Goal: Task Accomplishment & Management: Manage account settings

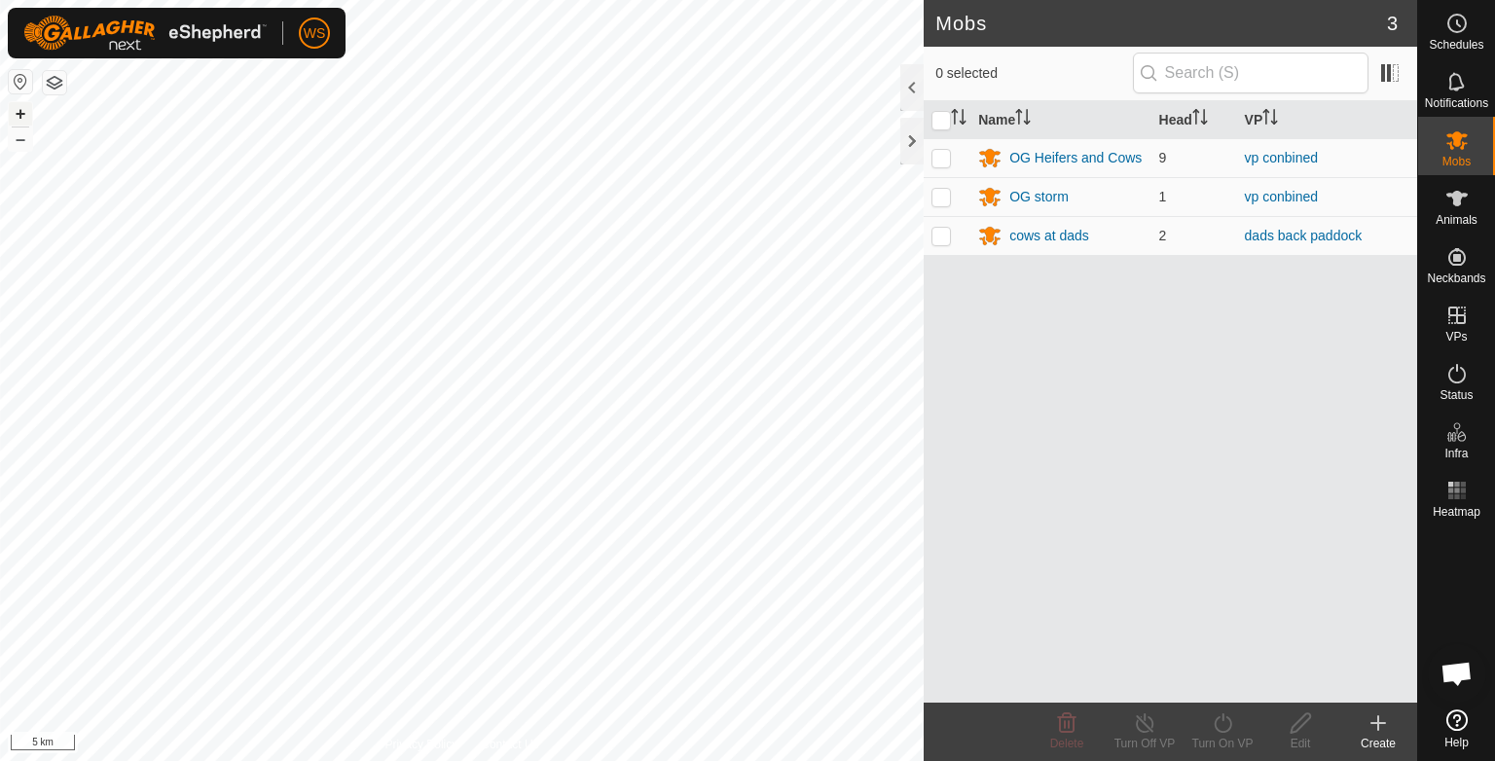
click at [27, 107] on button "+" at bounding box center [20, 113] width 23 height 23
click at [942, 231] on p-checkbox at bounding box center [941, 236] width 19 height 16
checkbox input "true"
click at [1301, 520] on div "Mobs 3 1 selected Name Head VP OG Heifers and Cows 9 vp conbined OG storm 1 vp …" at bounding box center [708, 380] width 1417 height 761
click at [23, 108] on button "+" at bounding box center [20, 113] width 23 height 23
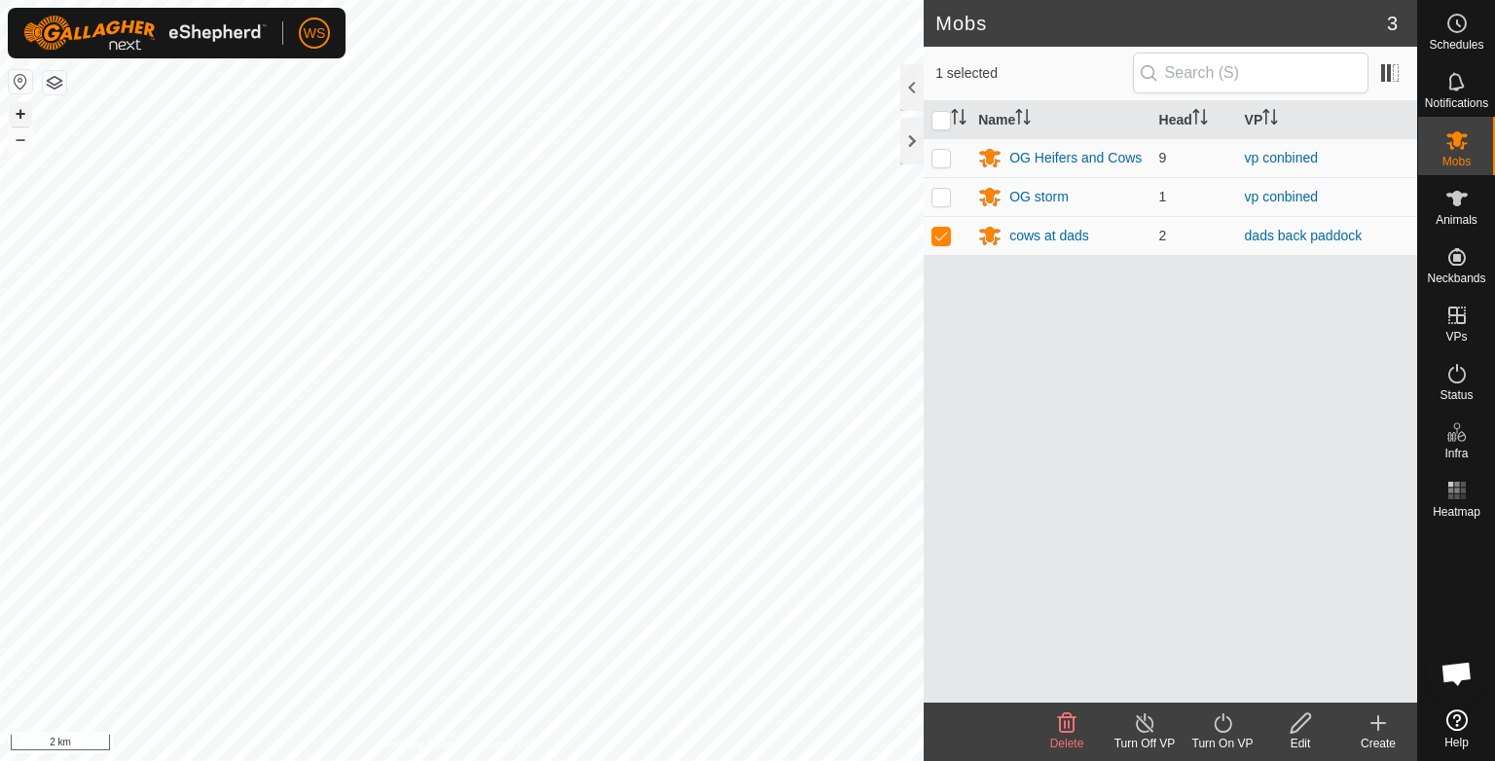
click at [23, 108] on button "+" at bounding box center [20, 113] width 23 height 23
click at [23, 103] on button "+" at bounding box center [20, 113] width 23 height 23
click at [19, 115] on button "+" at bounding box center [20, 113] width 23 height 23
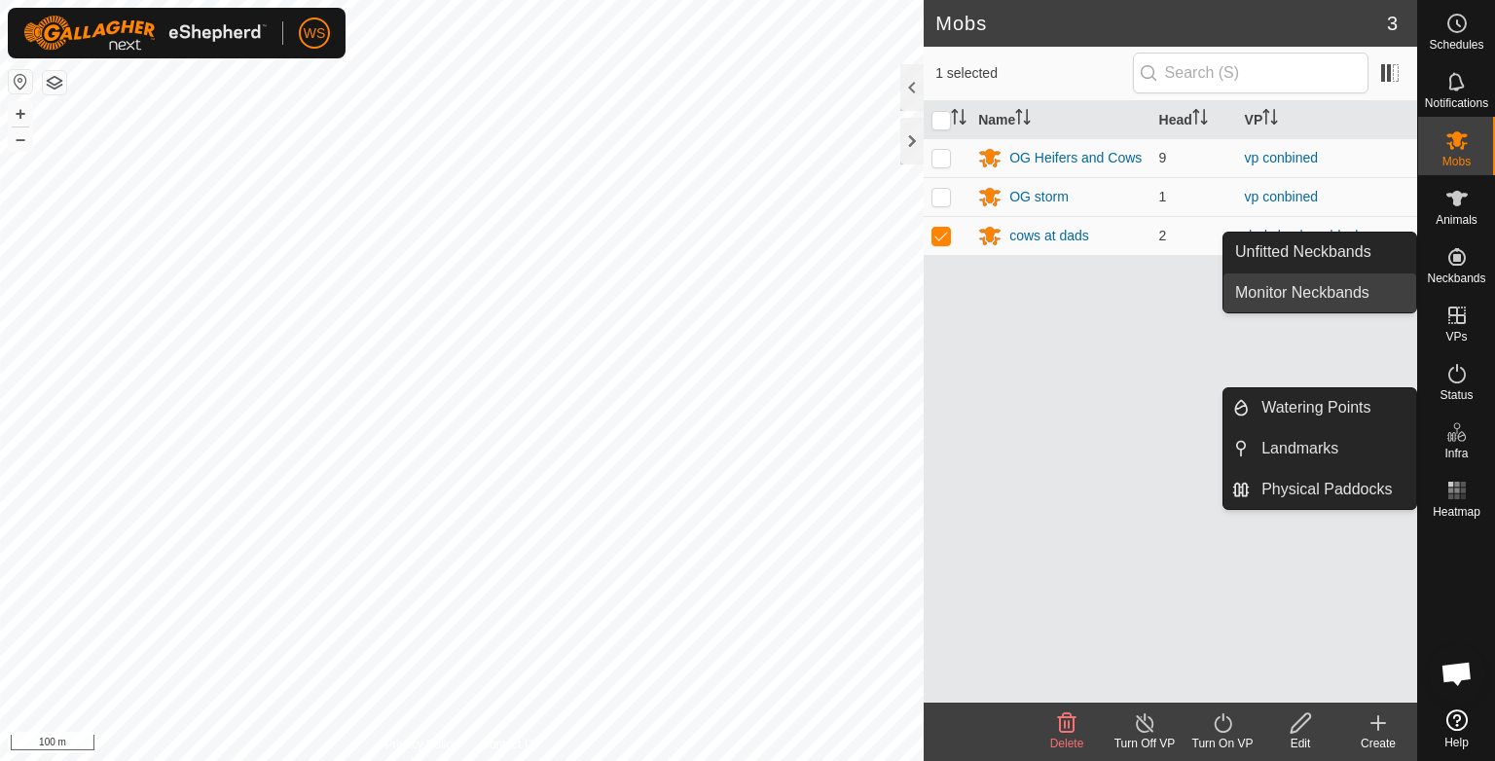
click at [1352, 308] on link "Monitor Neckbands" at bounding box center [1320, 293] width 193 height 39
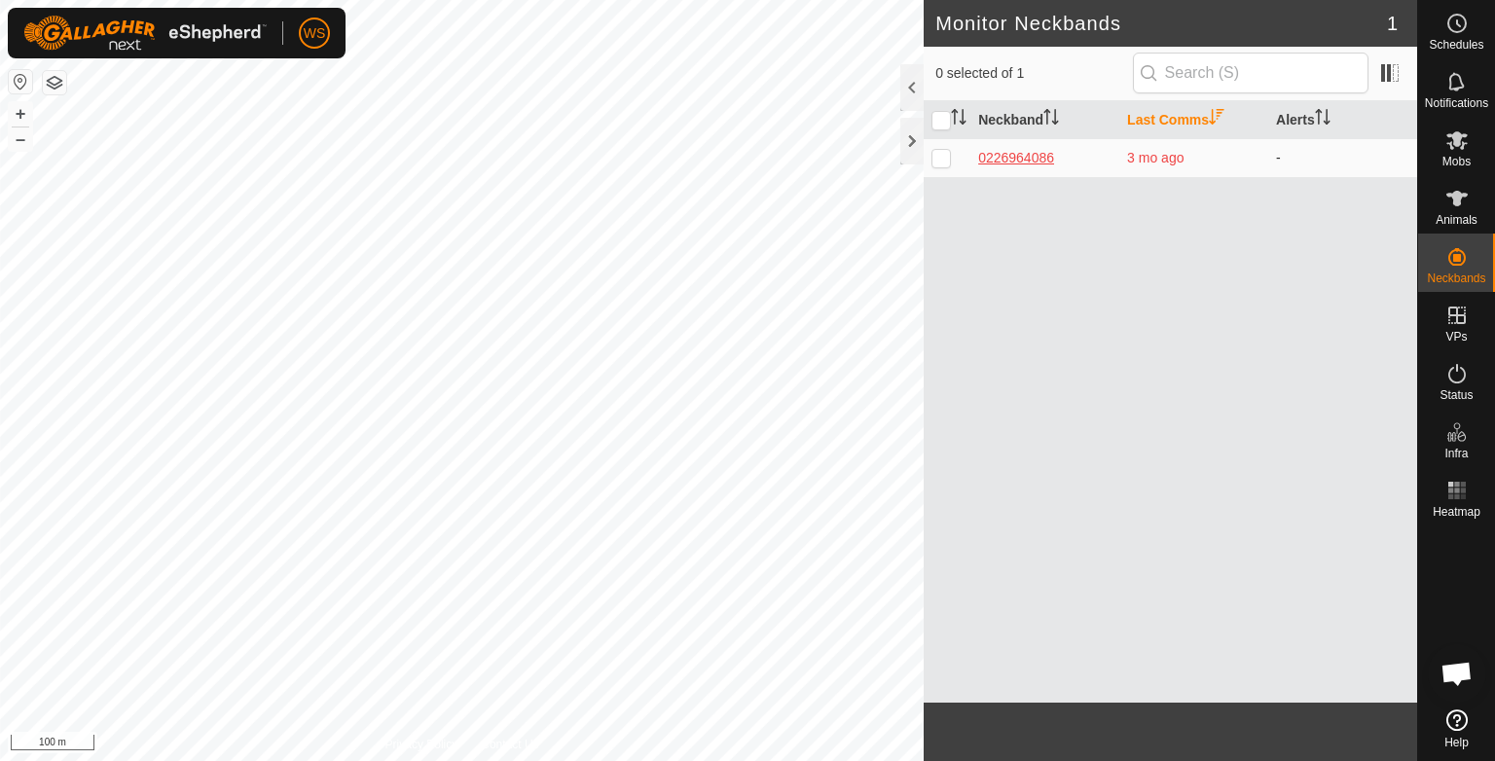
click at [1028, 162] on div "0226964086" at bounding box center [1044, 158] width 133 height 20
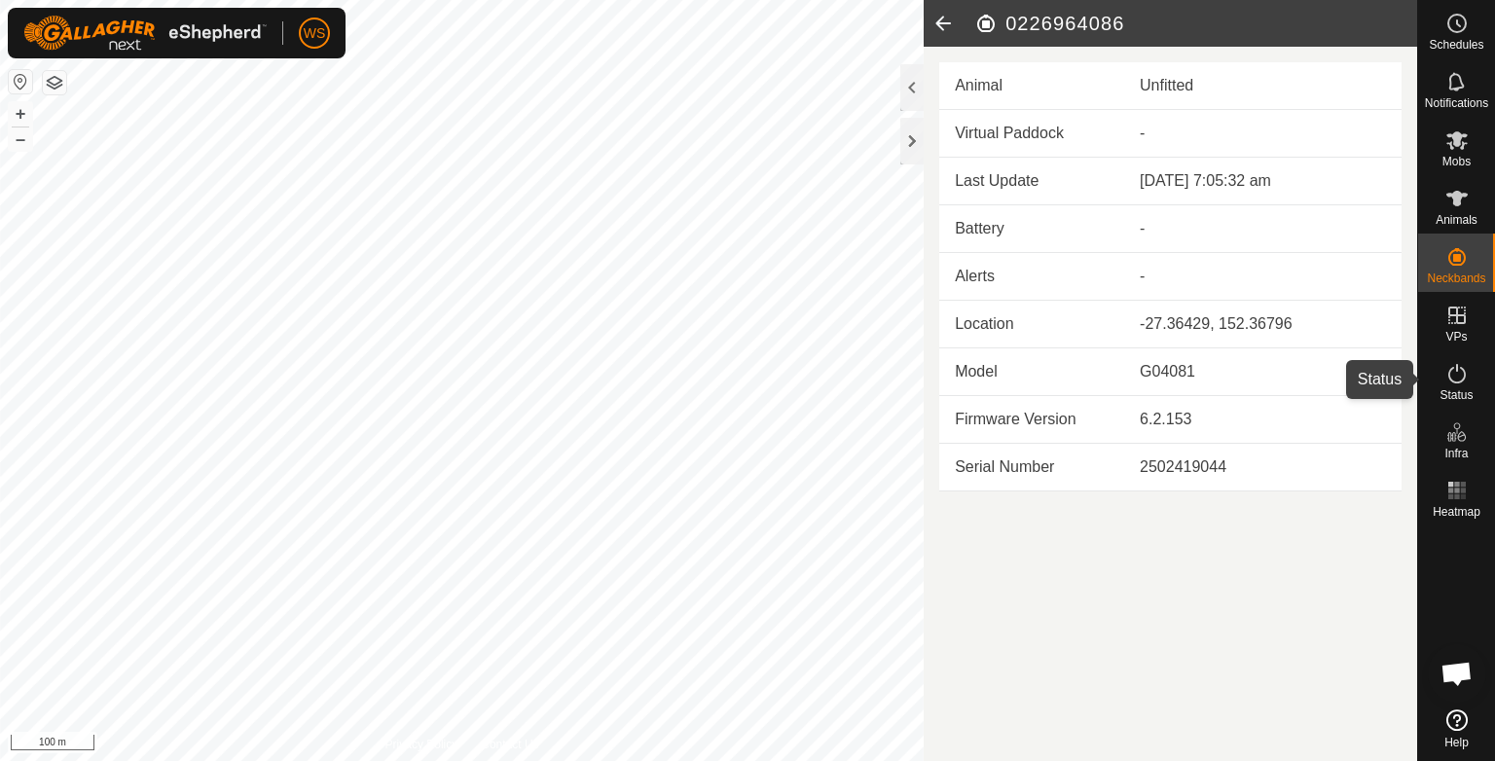
click at [1452, 384] on icon at bounding box center [1457, 373] width 23 height 23
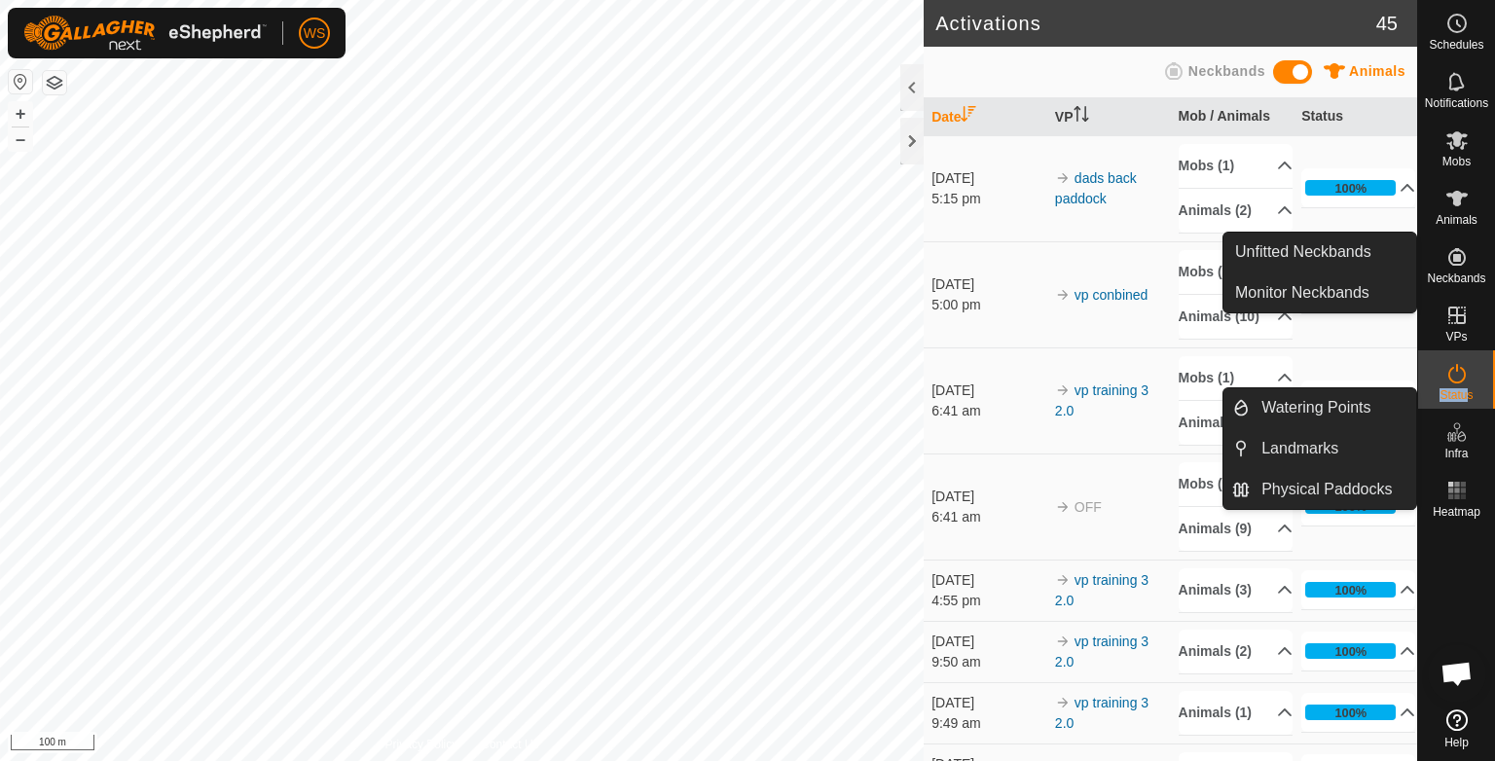
drag, startPoint x: 1456, startPoint y: 385, endPoint x: 1482, endPoint y: 184, distance: 202.1
click at [1482, 184] on nav "Schedules Notifications Mobs Animals Neckbands VPs Status Infra Heatmap Help" at bounding box center [1456, 380] width 77 height 761
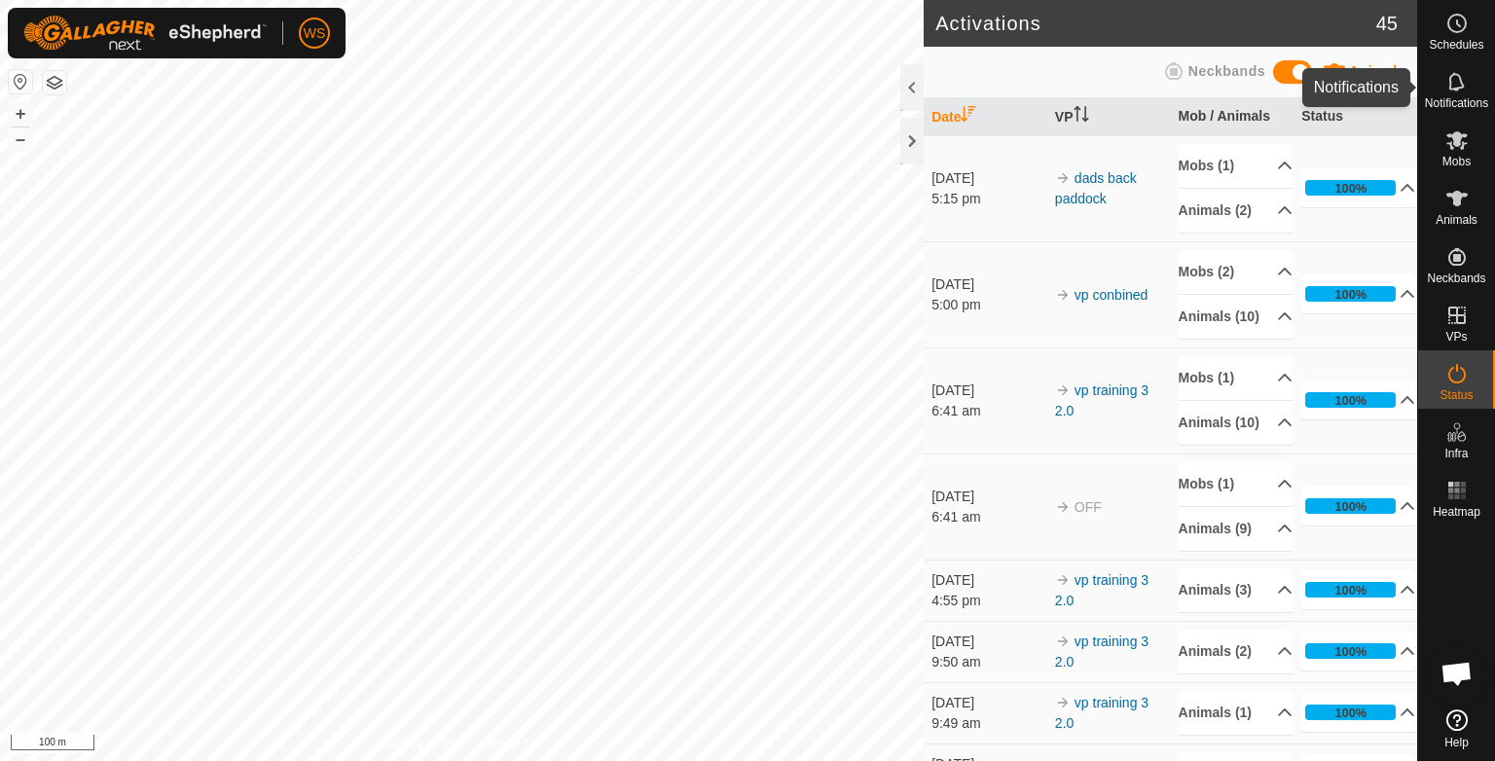
click at [1461, 77] on icon at bounding box center [1457, 81] width 23 height 23
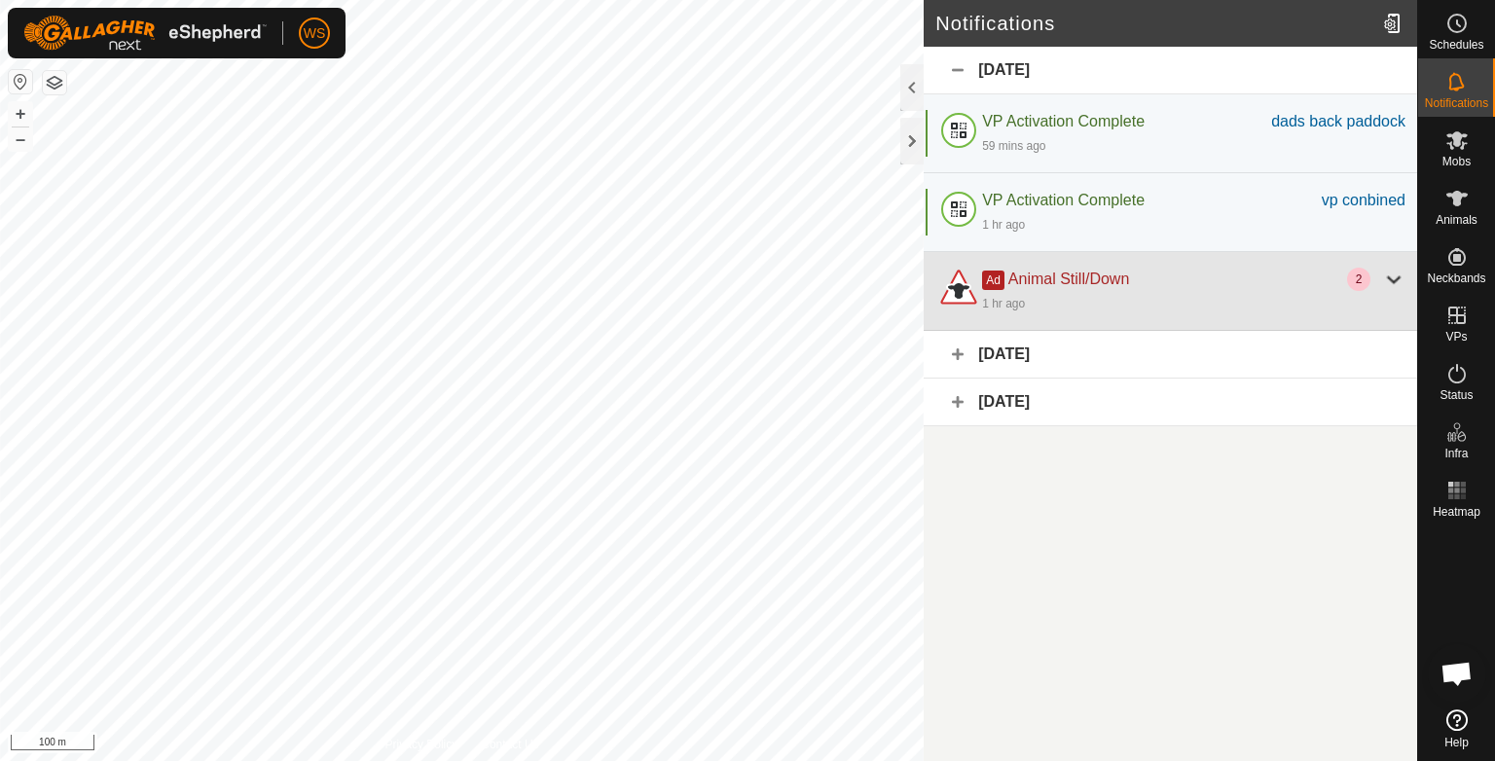
click at [1391, 296] on div "1 hr ago" at bounding box center [1193, 302] width 423 height 23
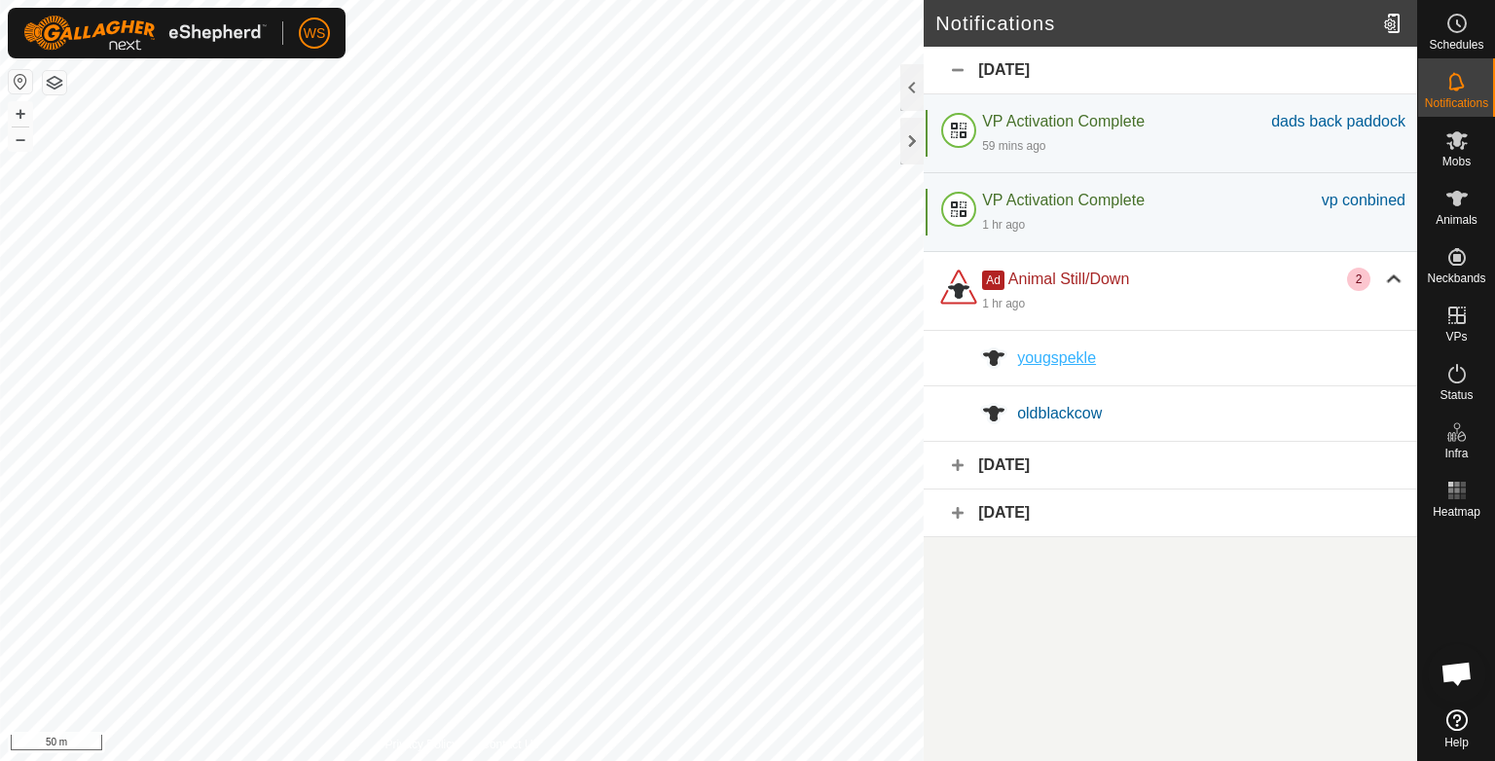
click at [1082, 352] on span "yougspekle" at bounding box center [1056, 357] width 79 height 17
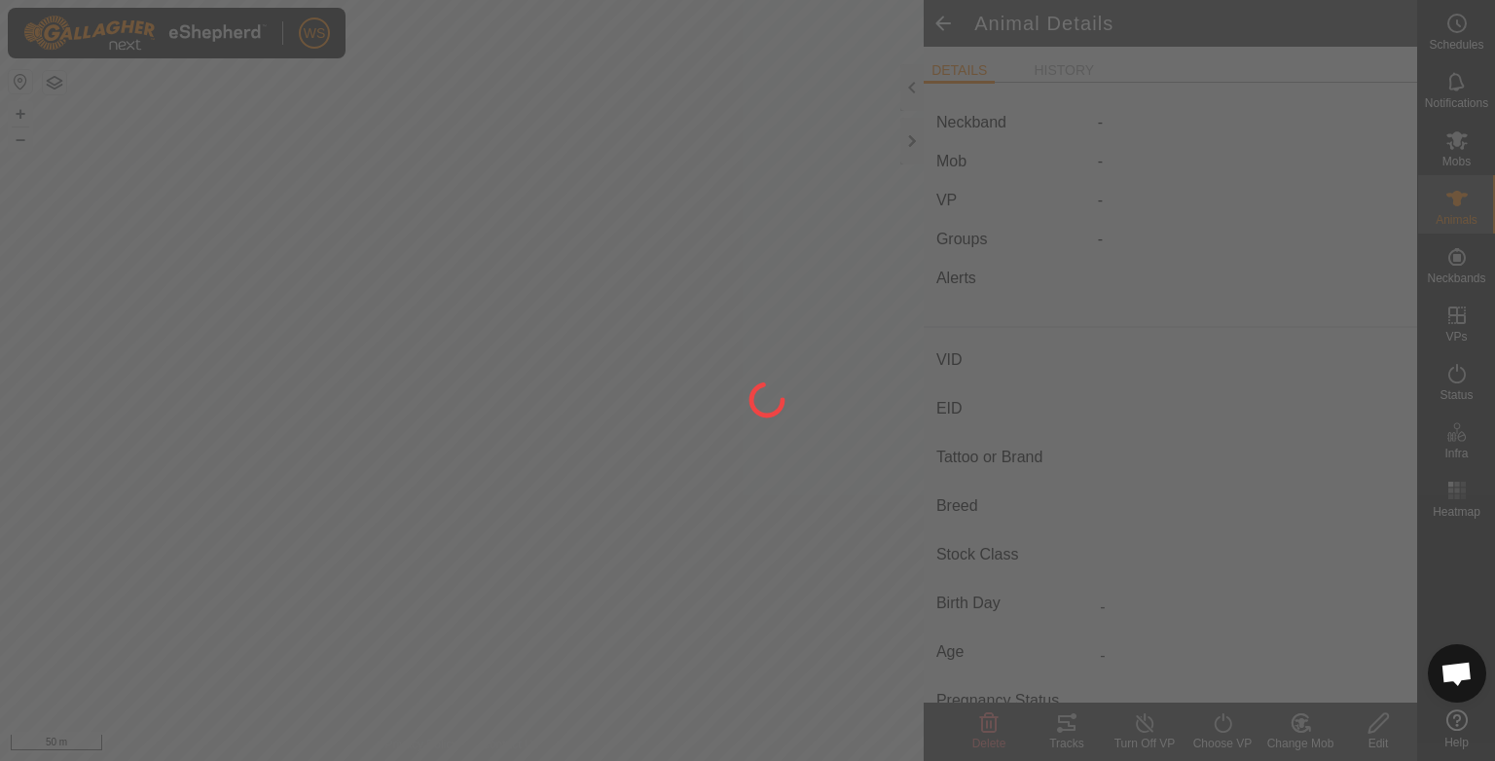
type input "yougspekle"
type input "-"
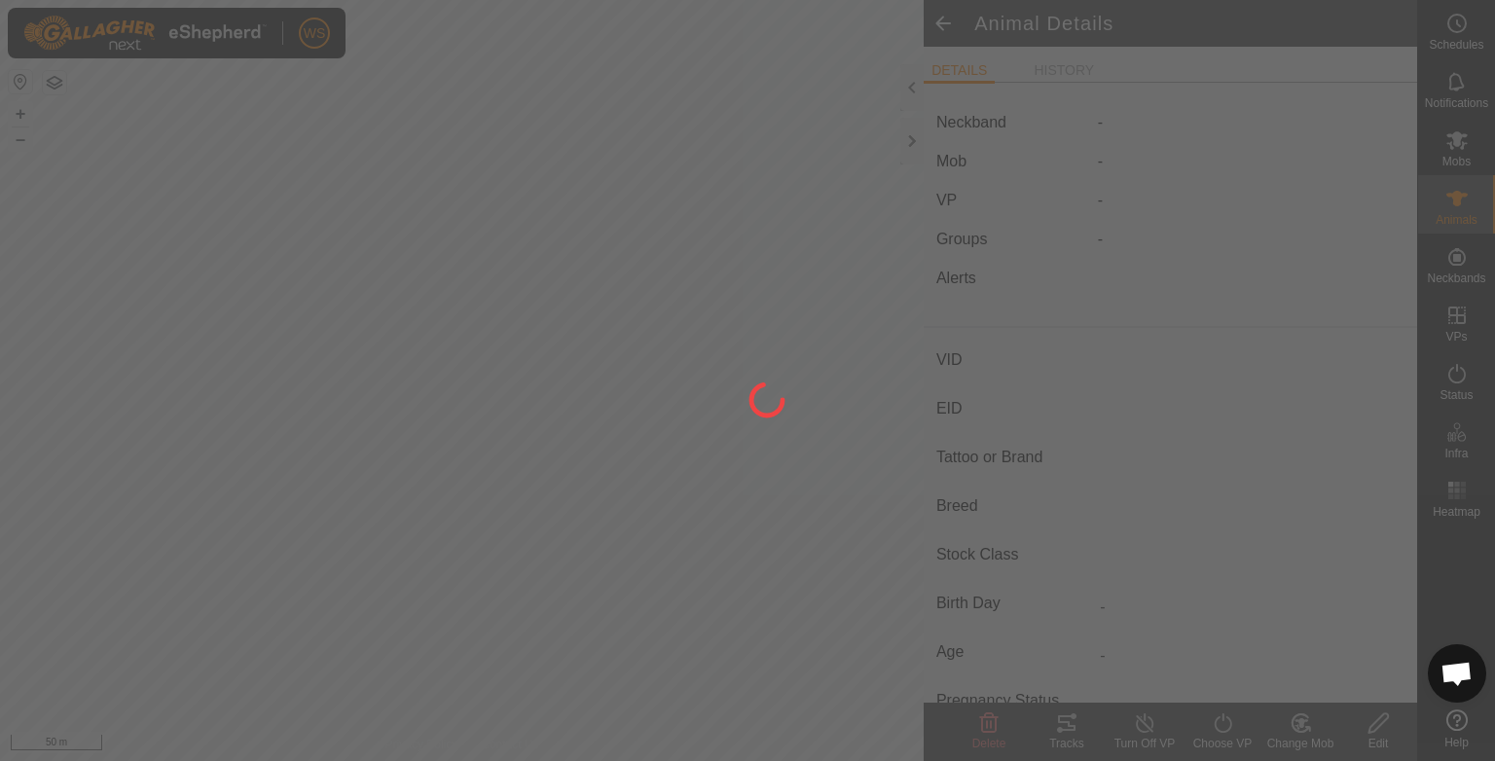
type input "0 kg"
type input "-"
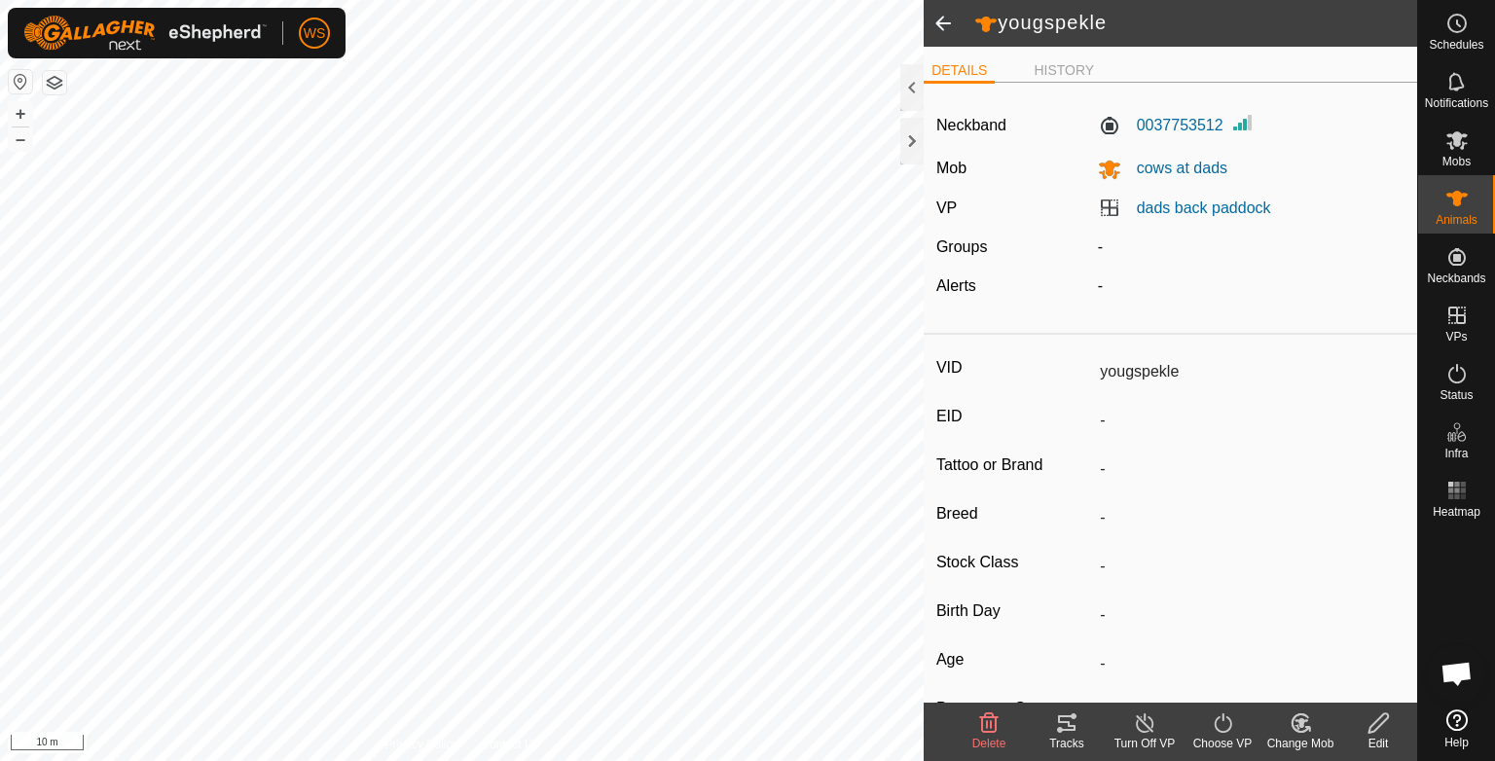
click at [1068, 729] on icon at bounding box center [1066, 723] width 23 height 23
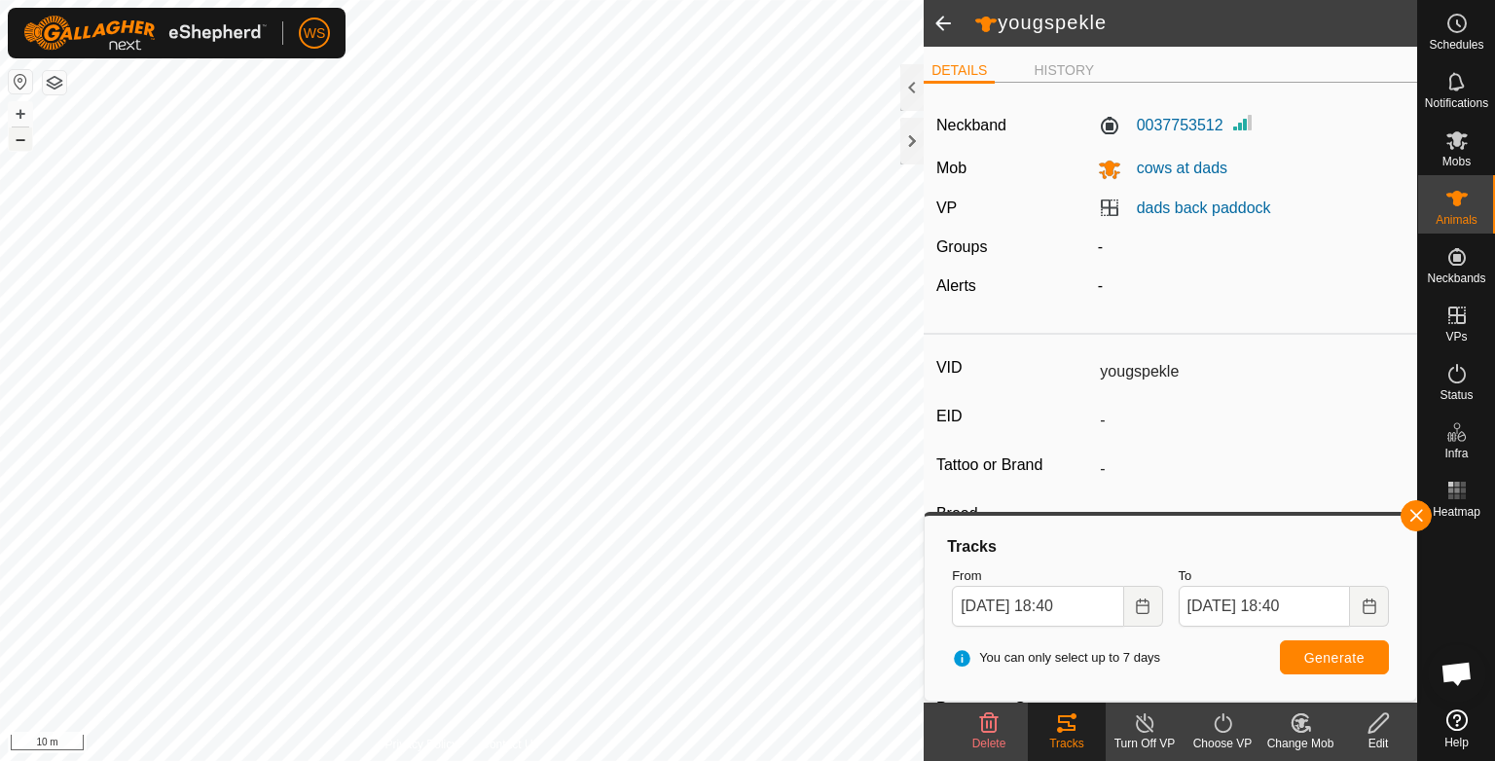
click at [18, 136] on button "–" at bounding box center [20, 139] width 23 height 23
click at [18, 137] on button "–" at bounding box center [20, 139] width 23 height 23
click at [32, 129] on div "+ –" at bounding box center [20, 126] width 25 height 51
click at [17, 138] on button "–" at bounding box center [20, 139] width 23 height 23
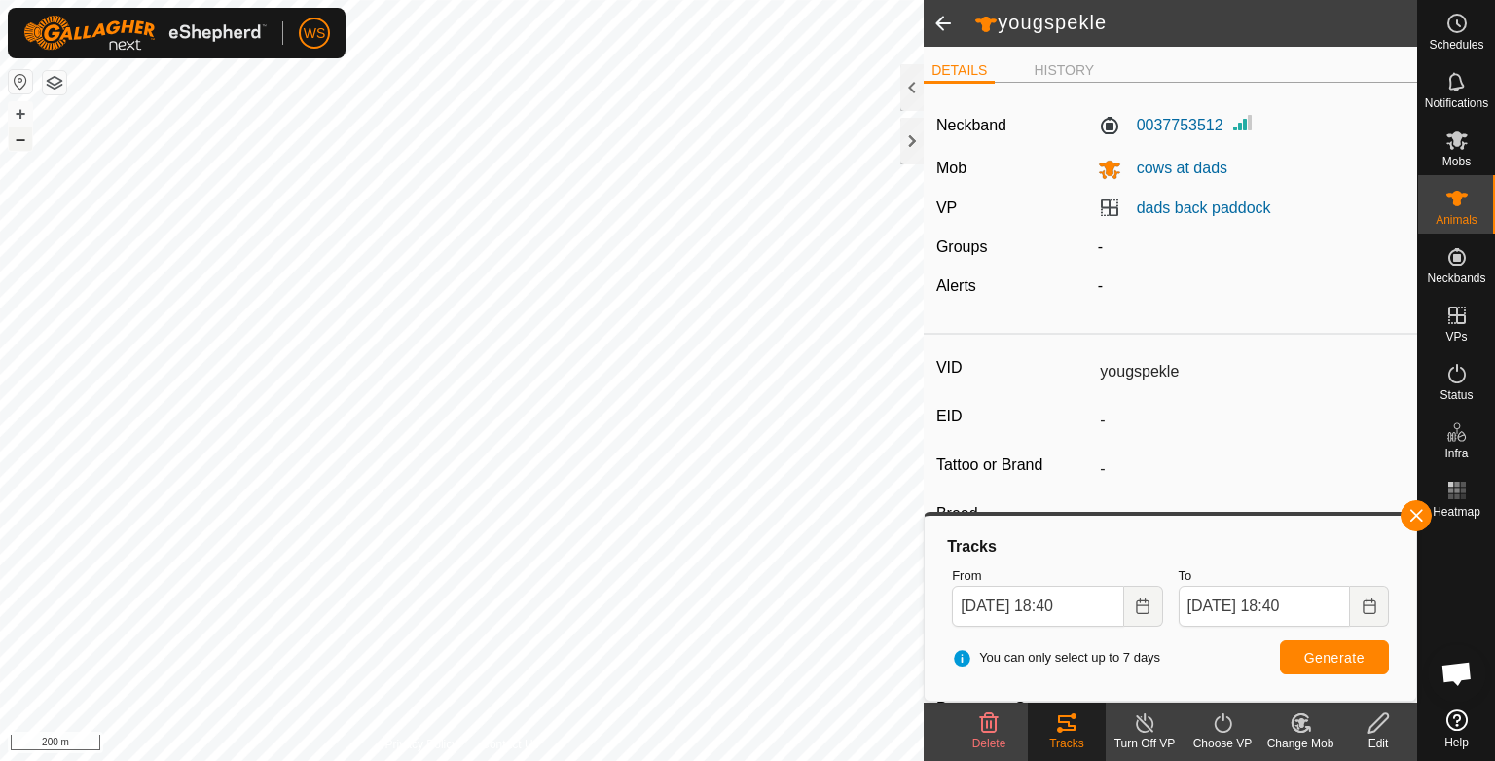
click at [17, 138] on button "–" at bounding box center [20, 139] width 23 height 23
click at [18, 119] on button "+" at bounding box center [20, 113] width 23 height 23
click at [25, 114] on button "+" at bounding box center [20, 113] width 23 height 23
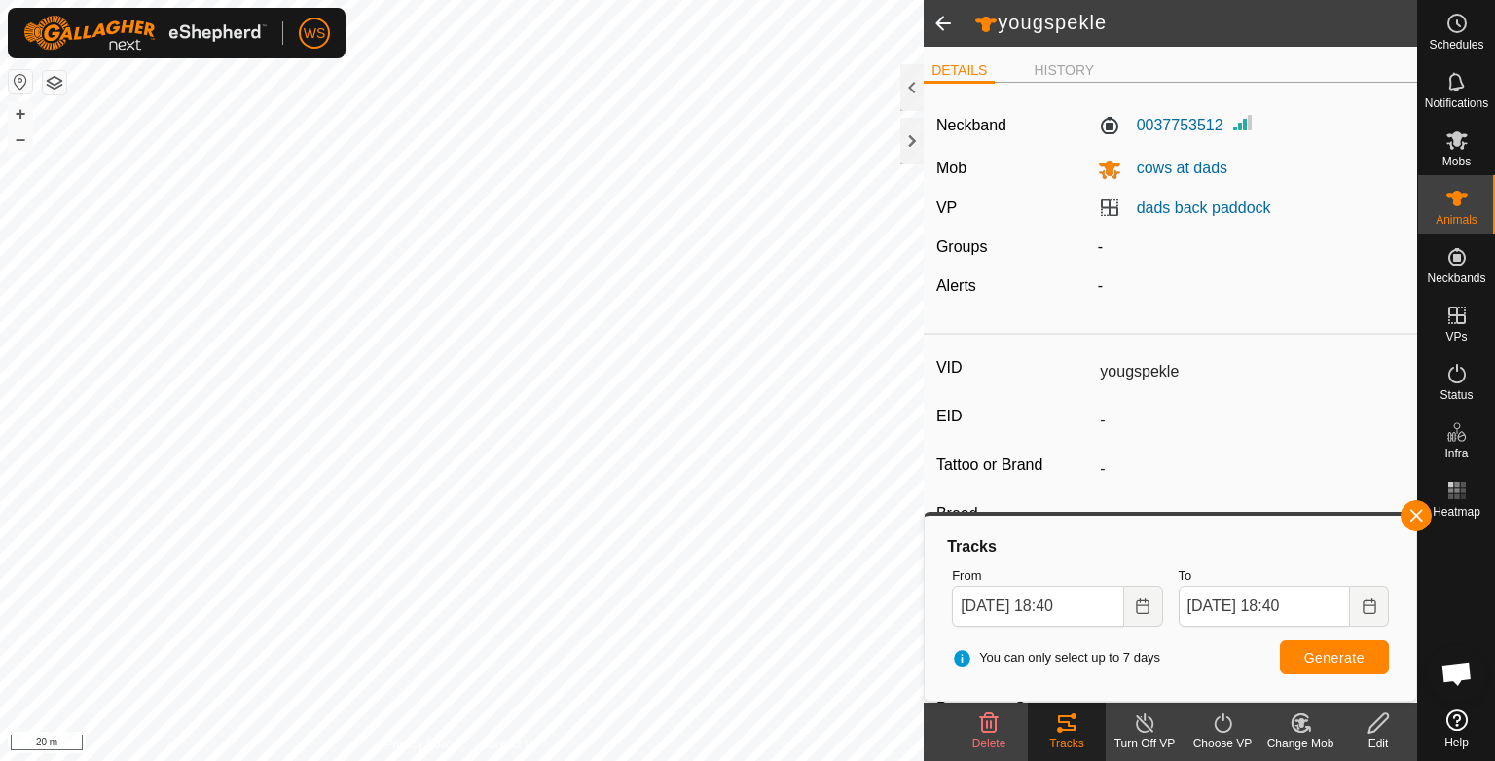
click at [943, 18] on span at bounding box center [943, 23] width 39 height 47
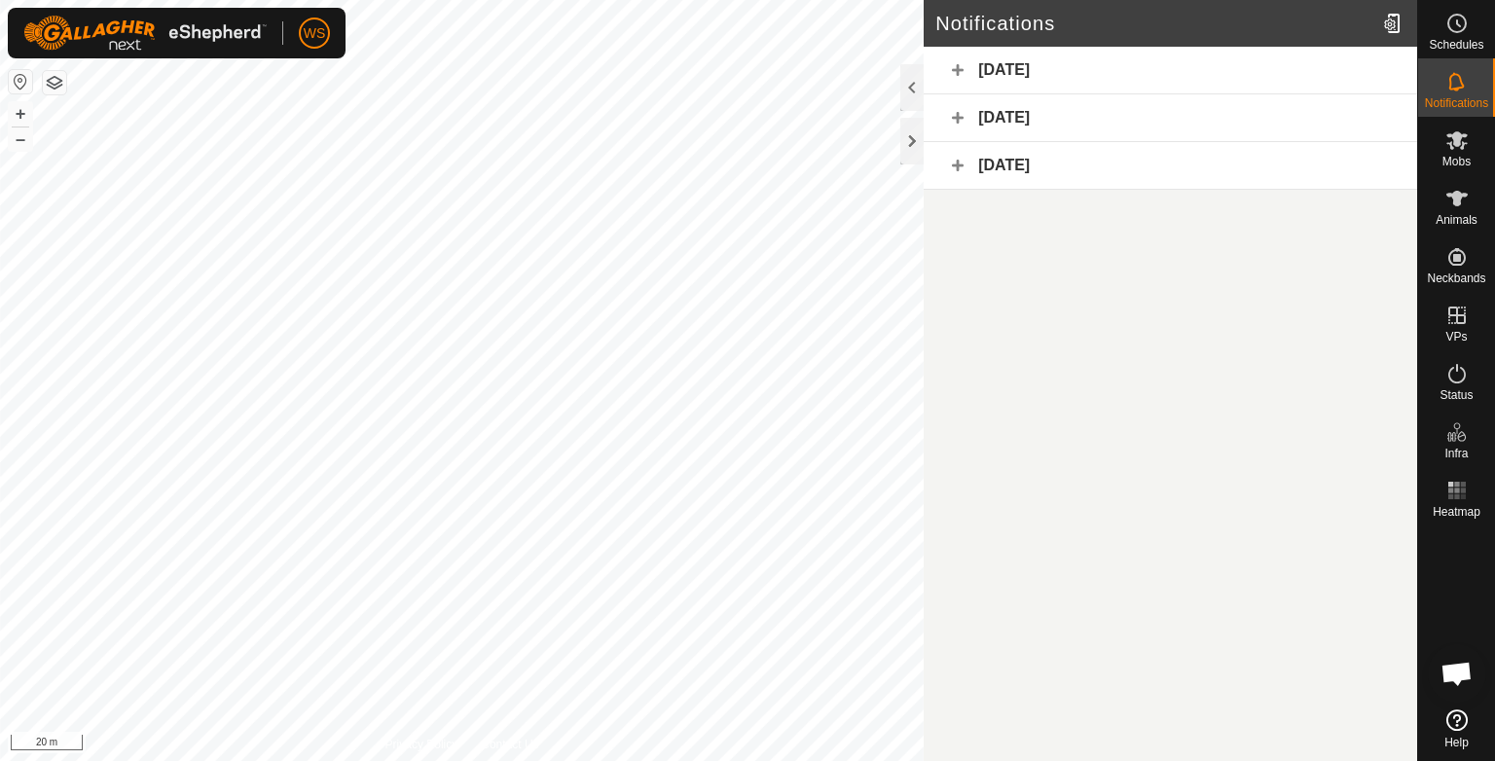
click at [985, 63] on div "[DATE]" at bounding box center [1171, 71] width 494 height 48
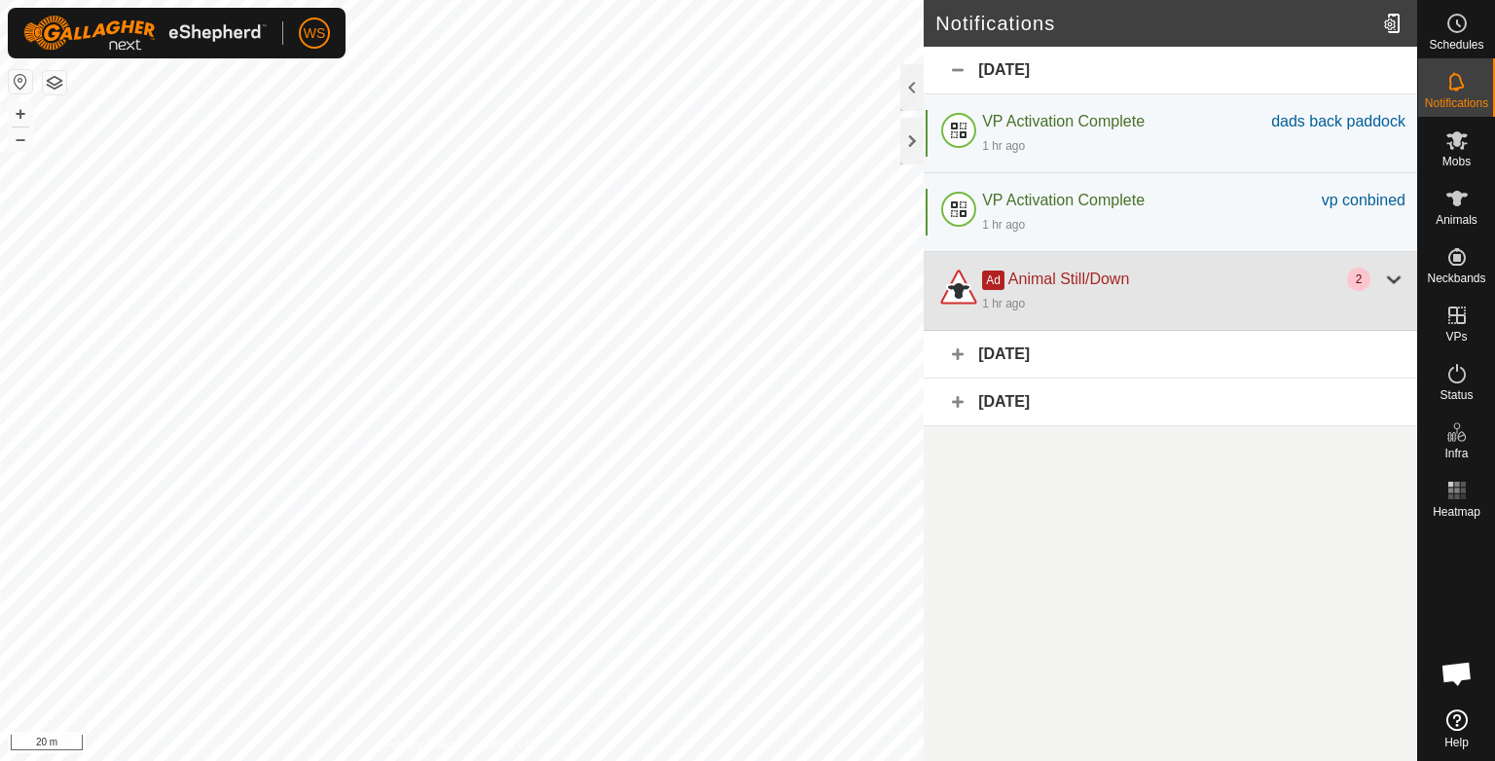
click at [1063, 307] on div "1 hr ago" at bounding box center [1193, 302] width 423 height 23
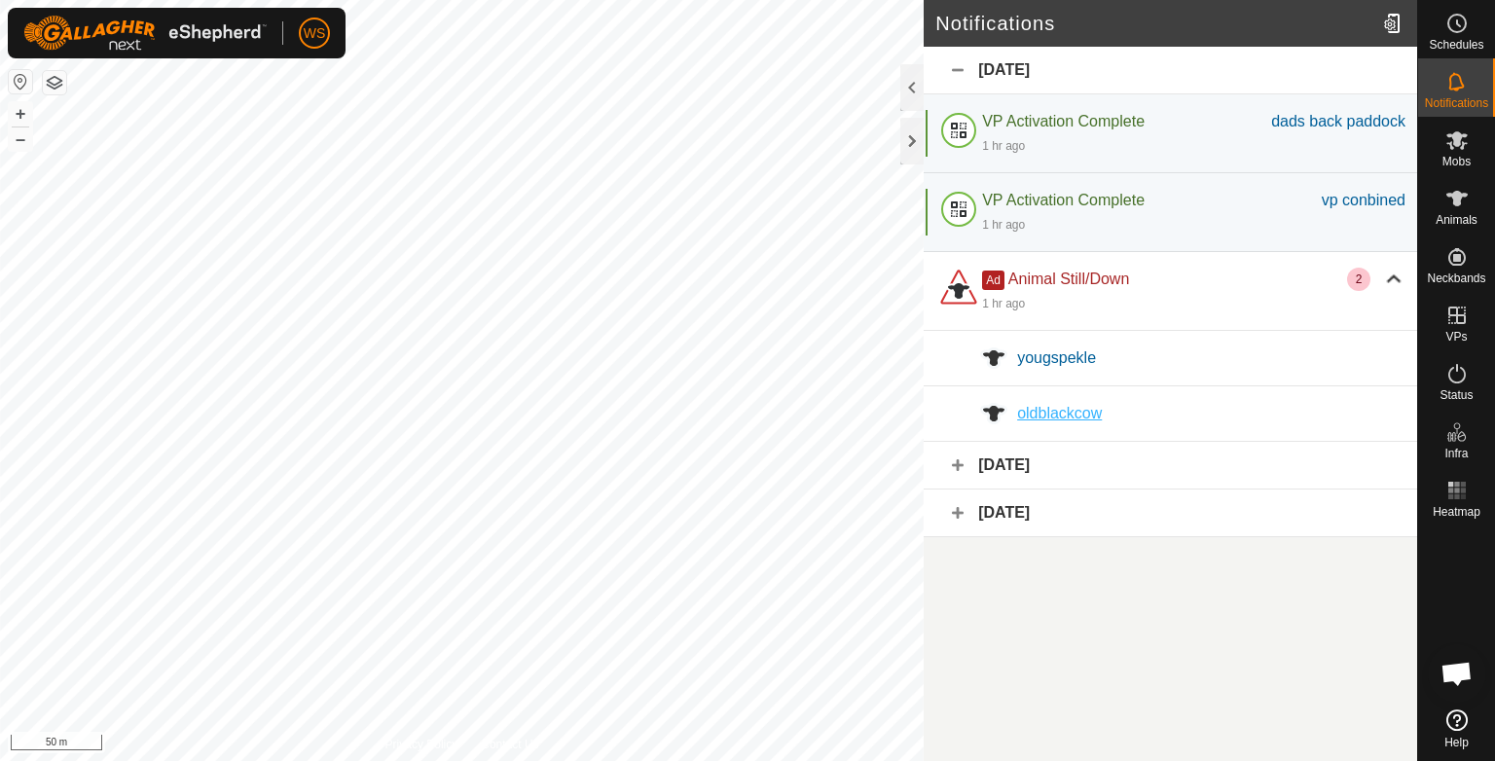
click at [1060, 407] on span "oldblackcow" at bounding box center [1059, 413] width 85 height 17
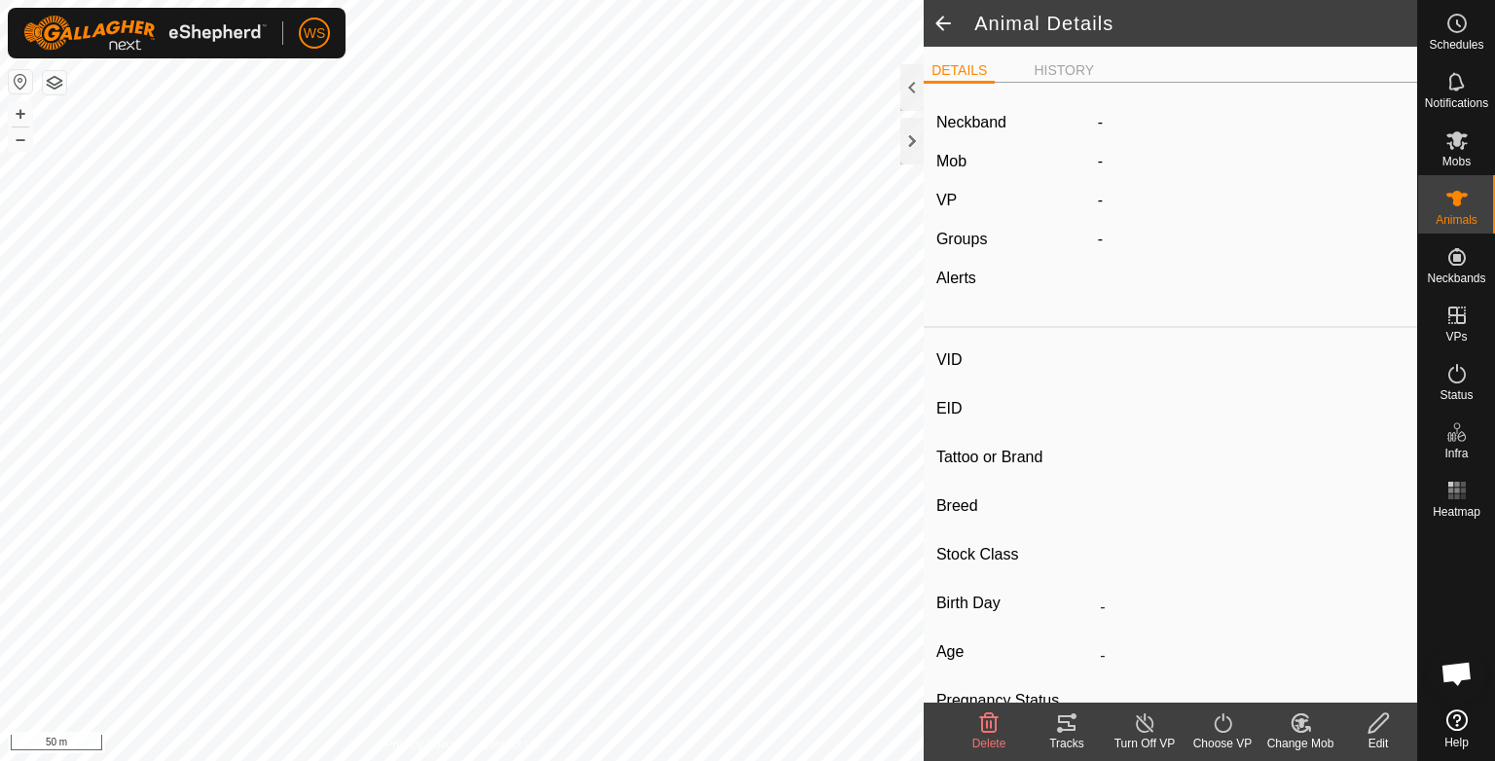
type input "oldblackcow"
type input "-"
type input "wagu x"
type input "-"
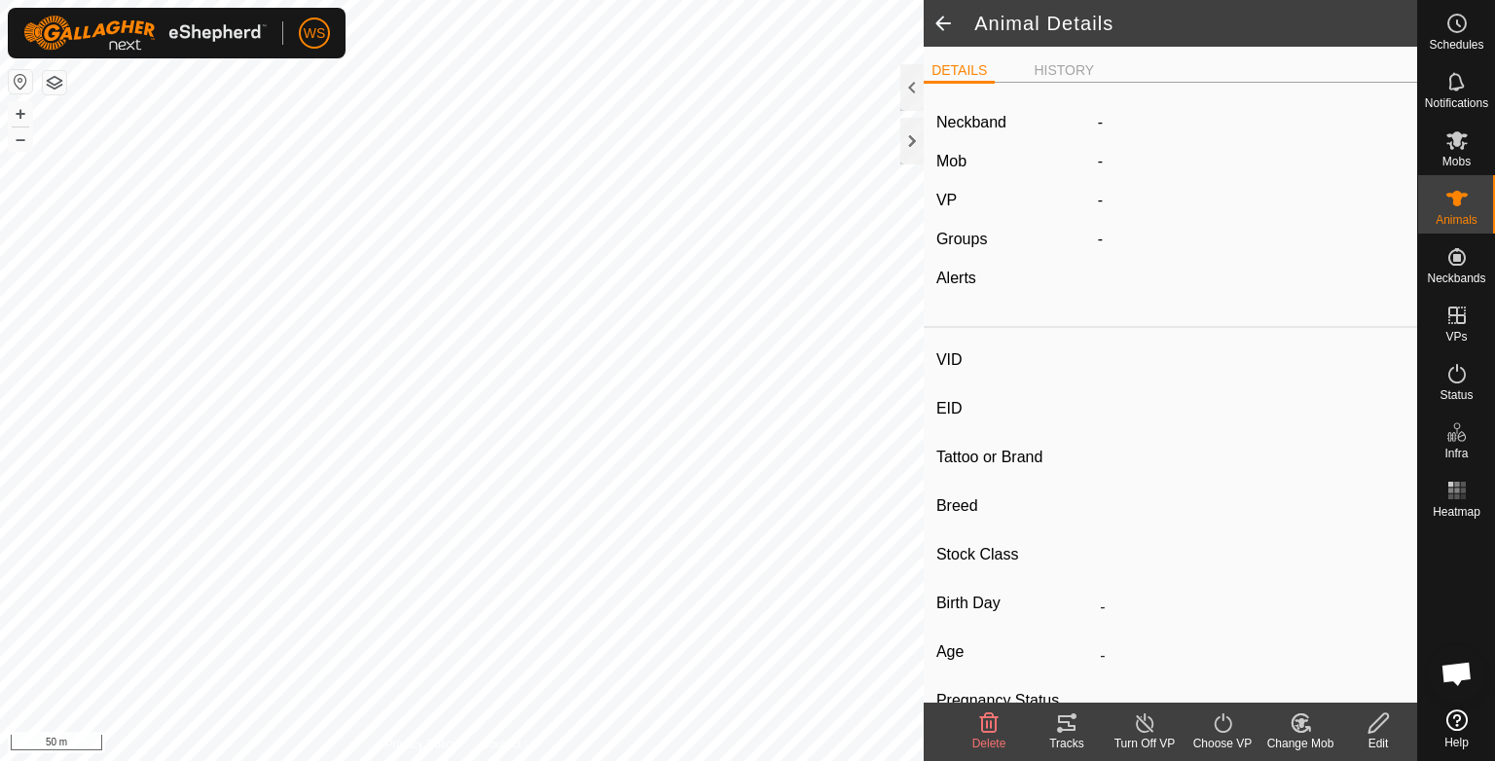
type input "Pregnant"
type input "0 kg"
type input "-"
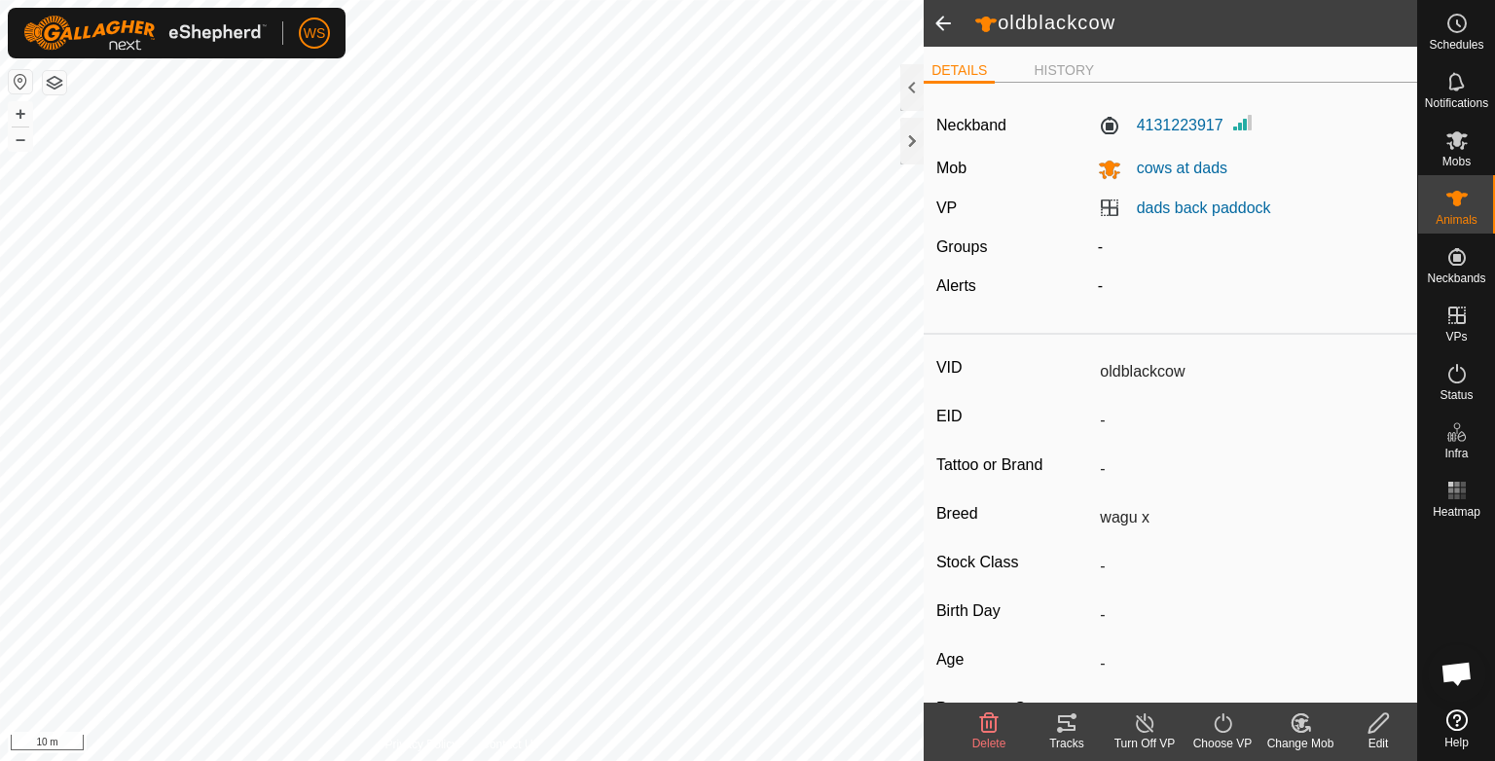
click at [1076, 733] on icon at bounding box center [1066, 723] width 23 height 23
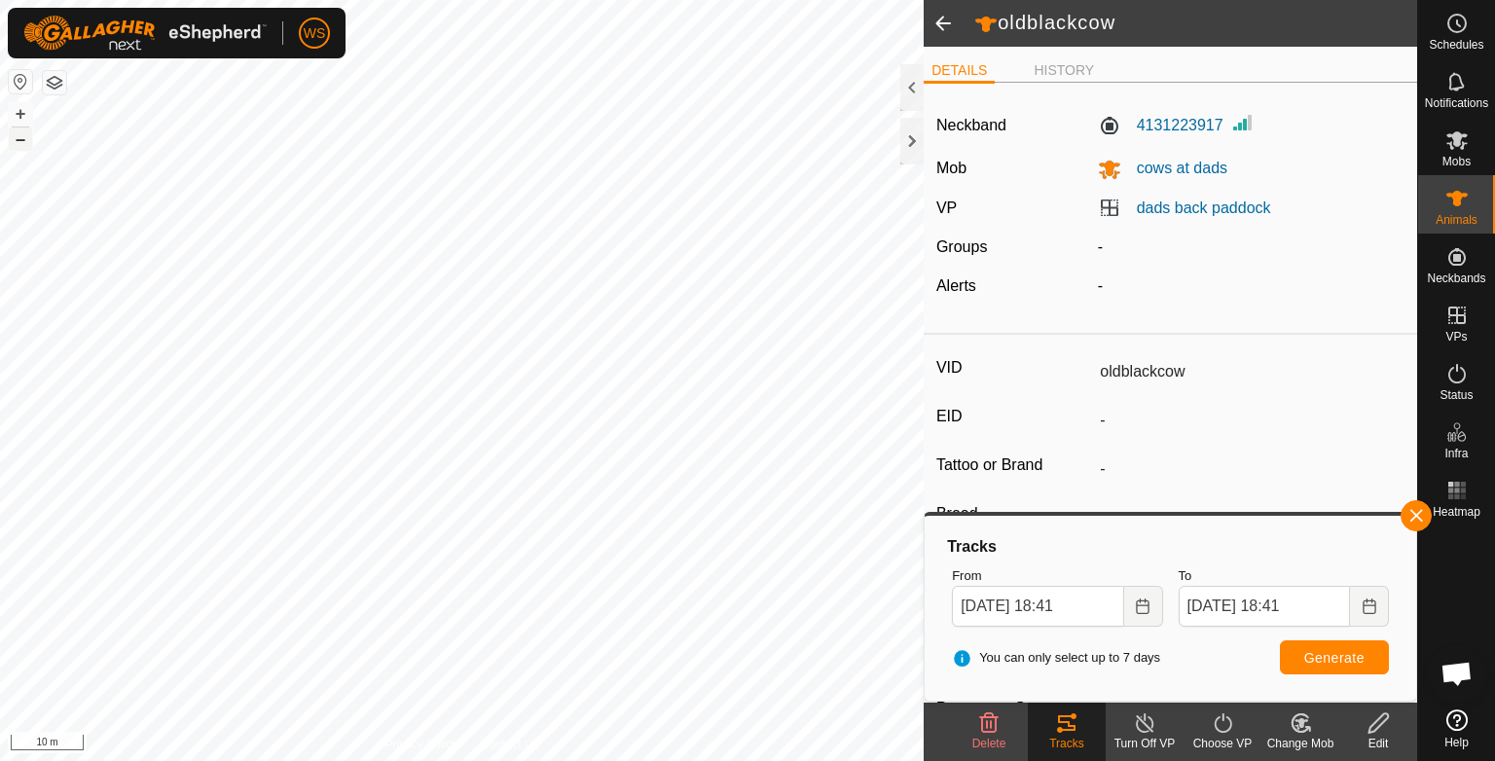
click at [31, 130] on button "–" at bounding box center [20, 139] width 23 height 23
click at [938, 19] on span at bounding box center [943, 23] width 39 height 47
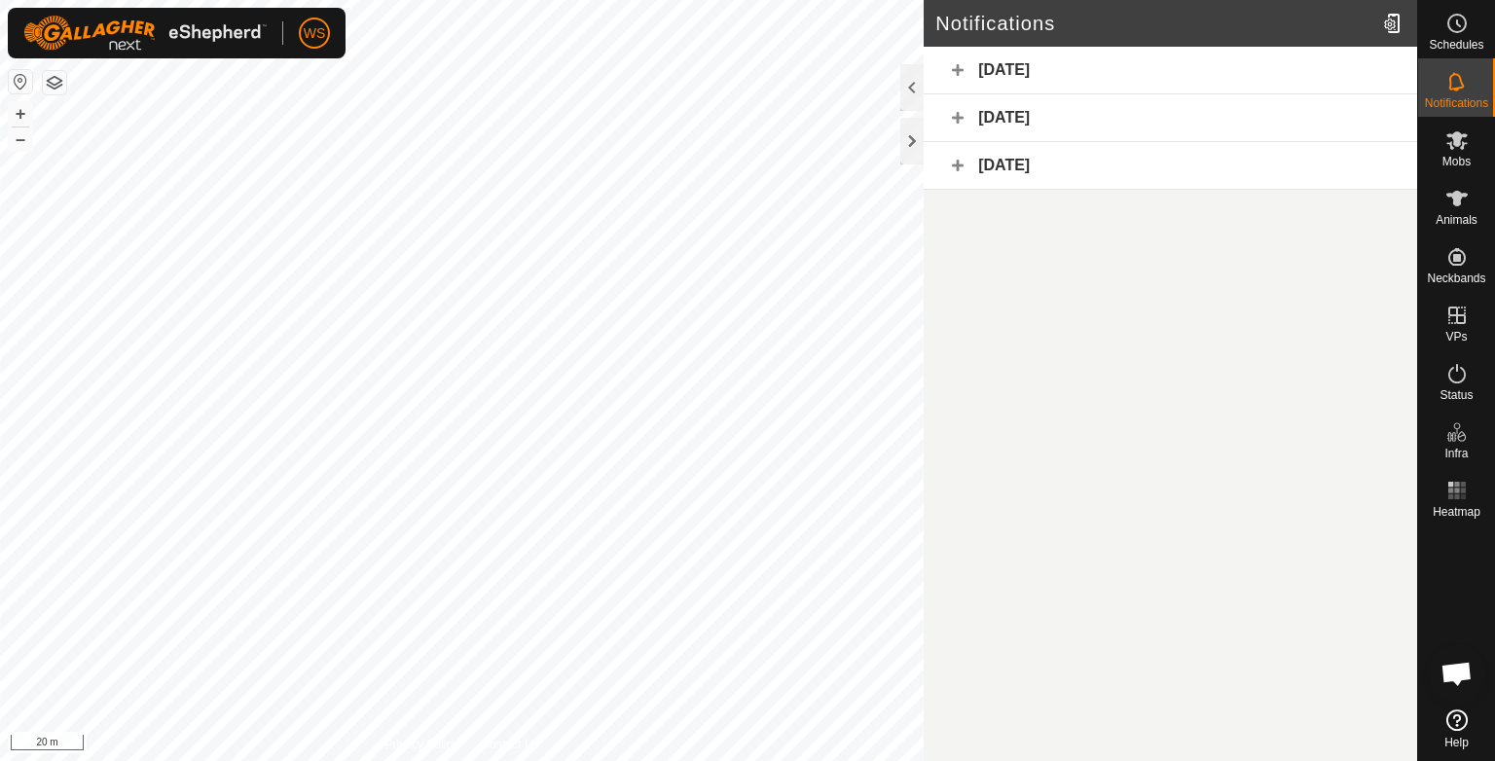
click at [1006, 69] on div "[DATE]" at bounding box center [1171, 71] width 494 height 48
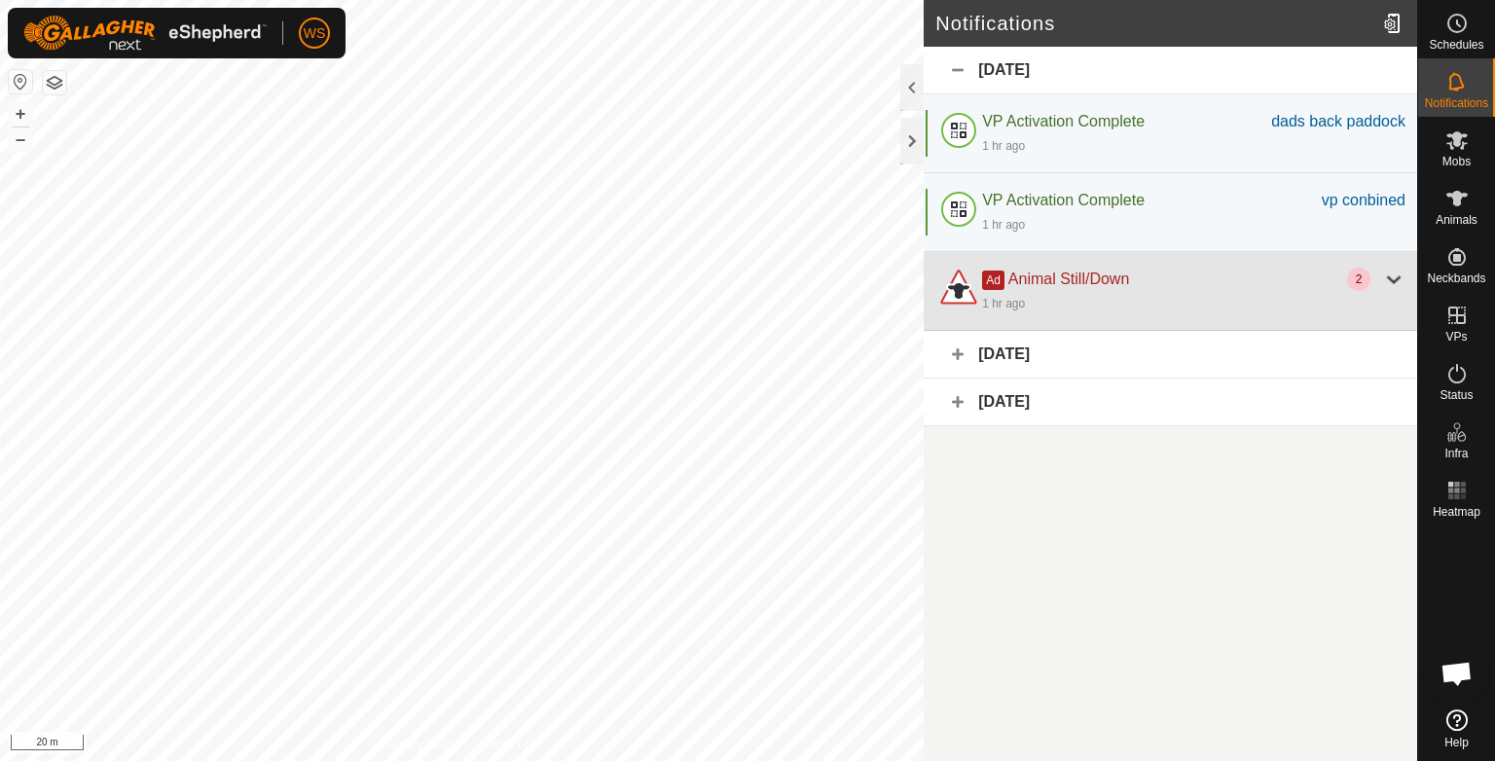
click at [1043, 291] on div "1 hr ago" at bounding box center [1193, 302] width 423 height 23
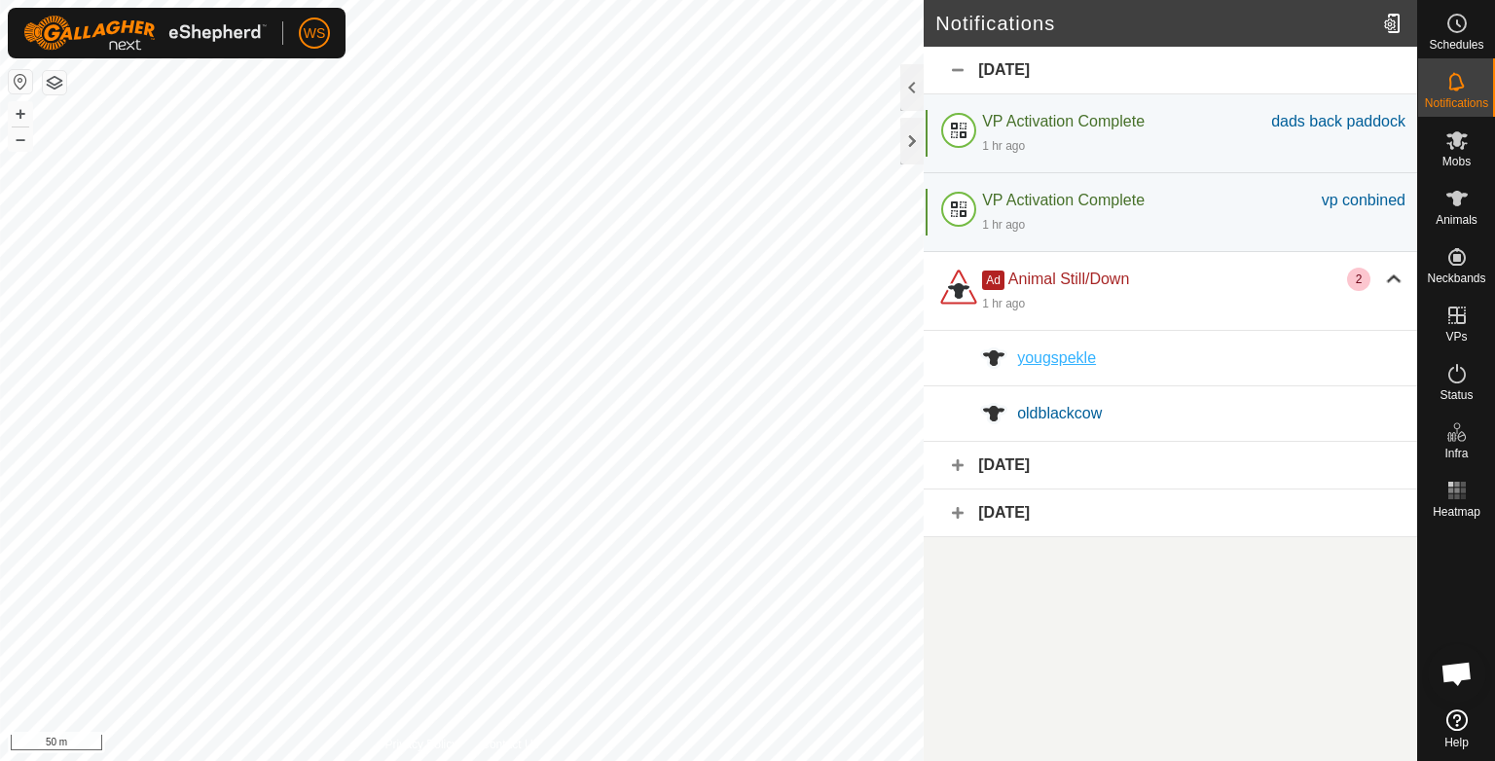
click at [1054, 365] on span "yougspekle" at bounding box center [1056, 357] width 79 height 17
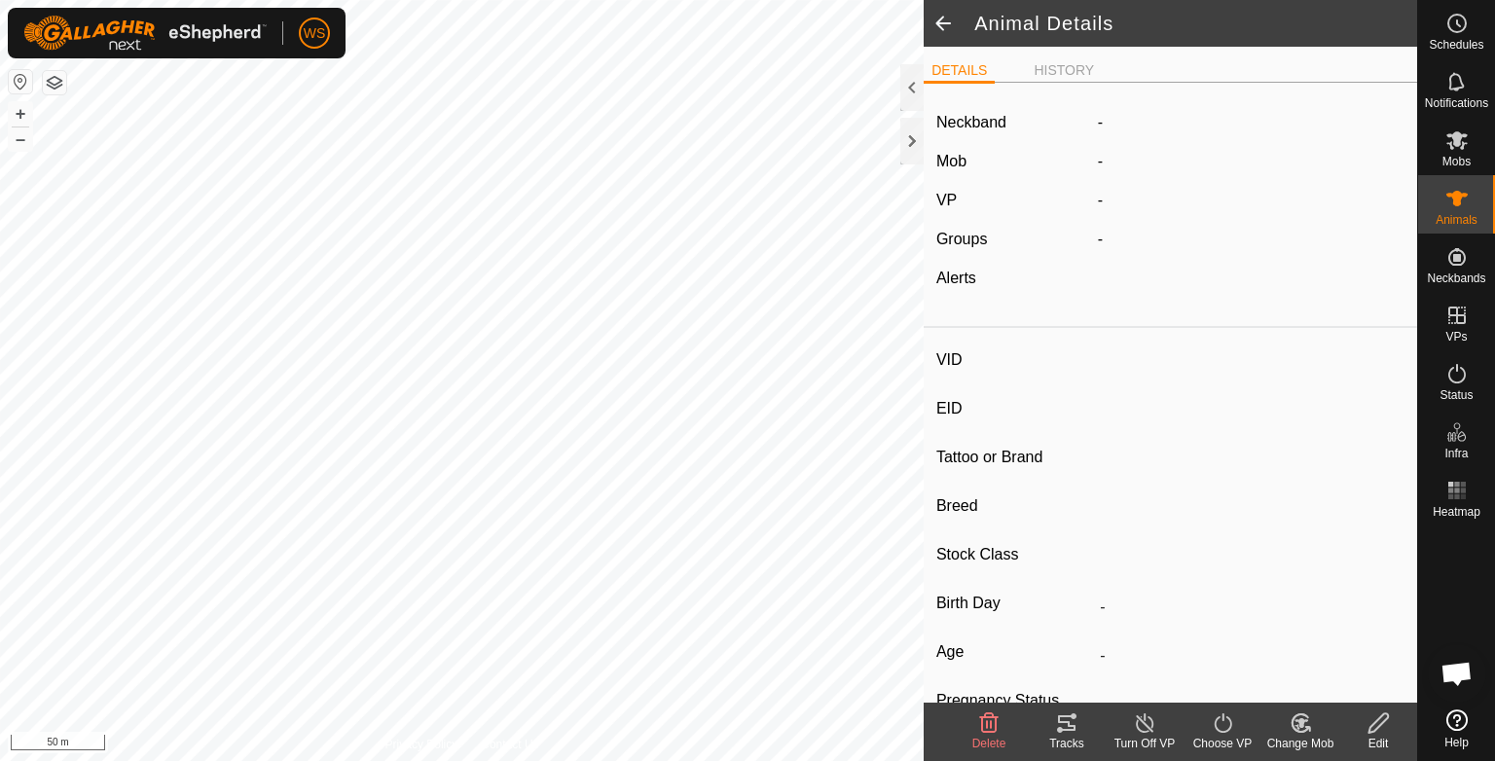
type input "yougspekle"
type input "-"
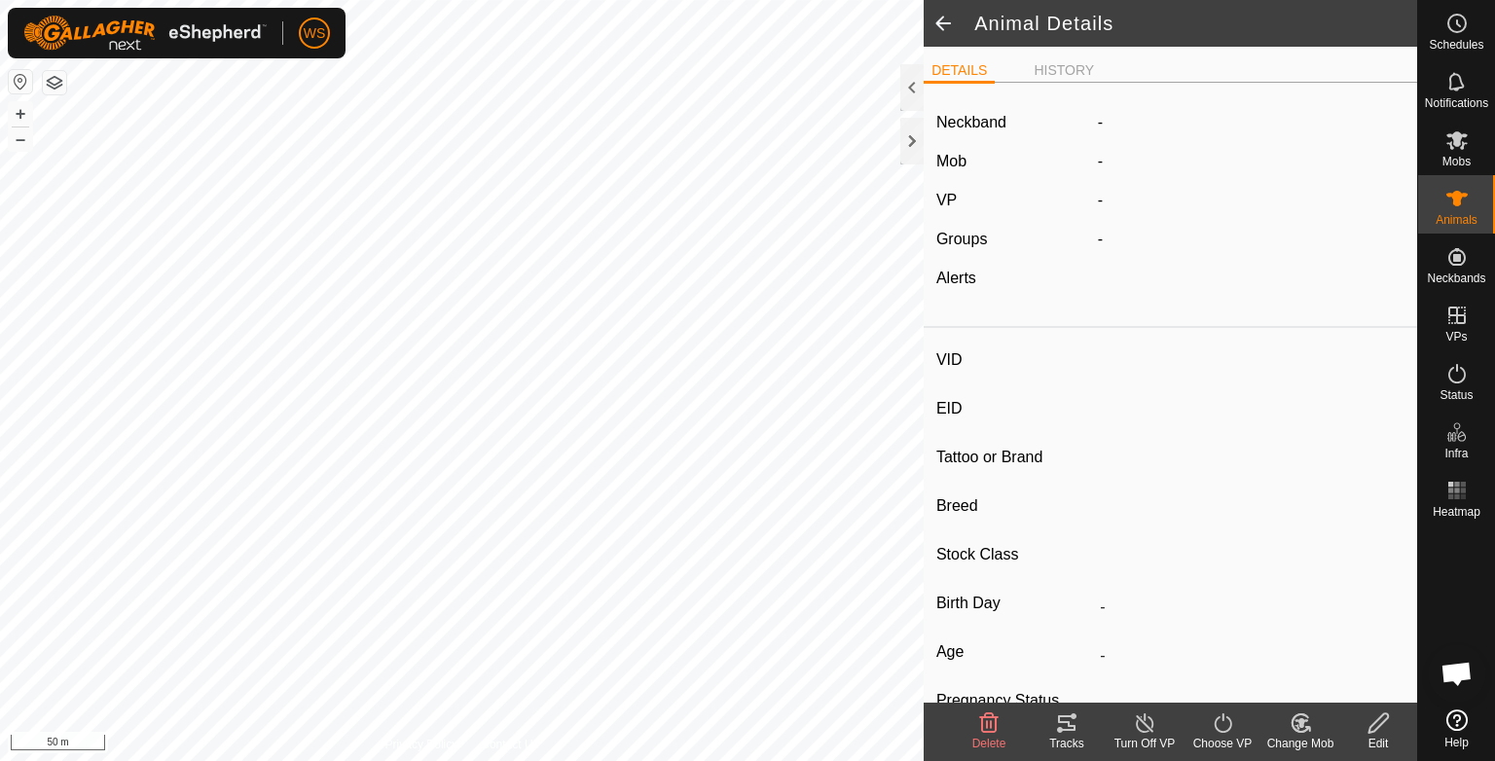
type input "0 kg"
type input "-"
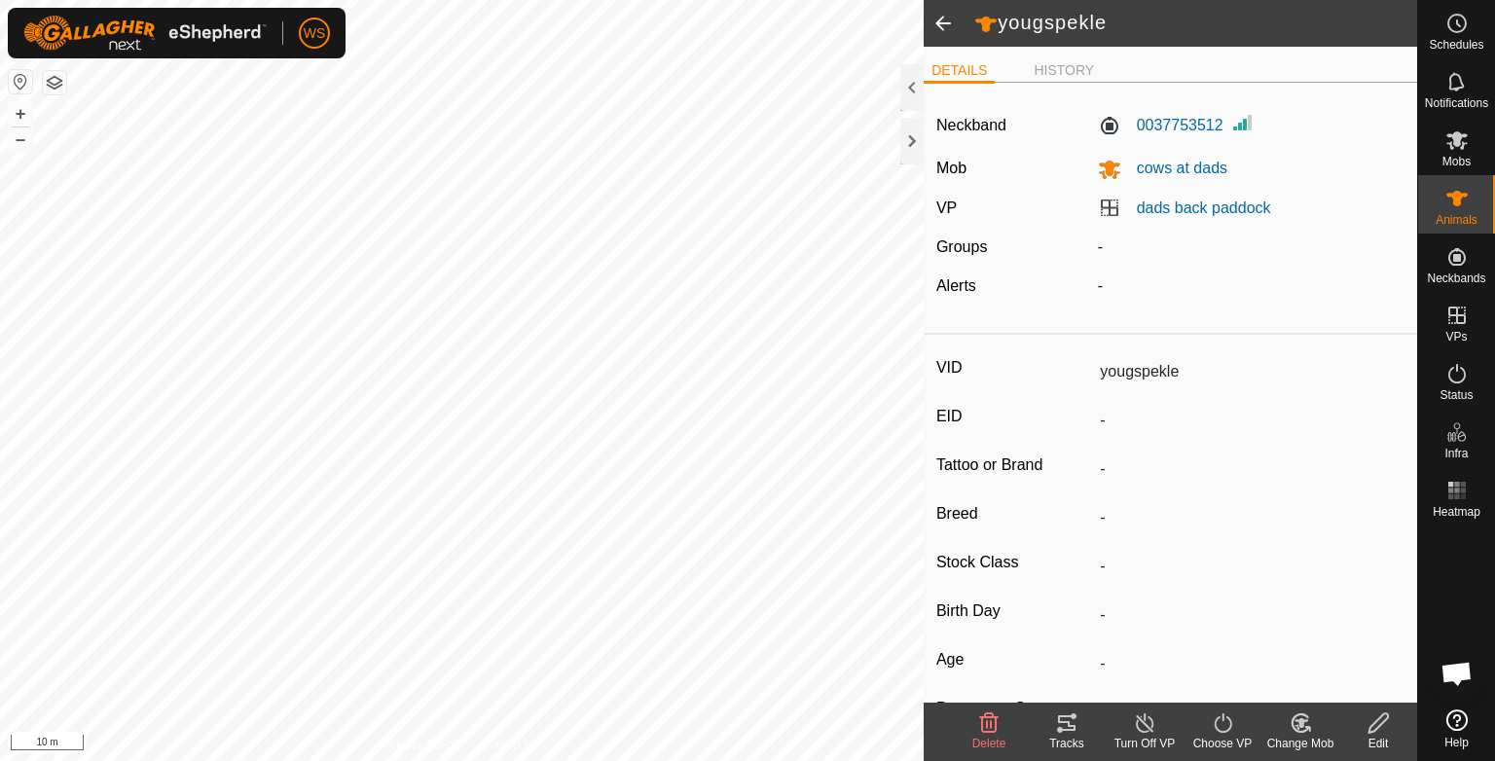
click at [1071, 726] on icon at bounding box center [1067, 724] width 18 height 16
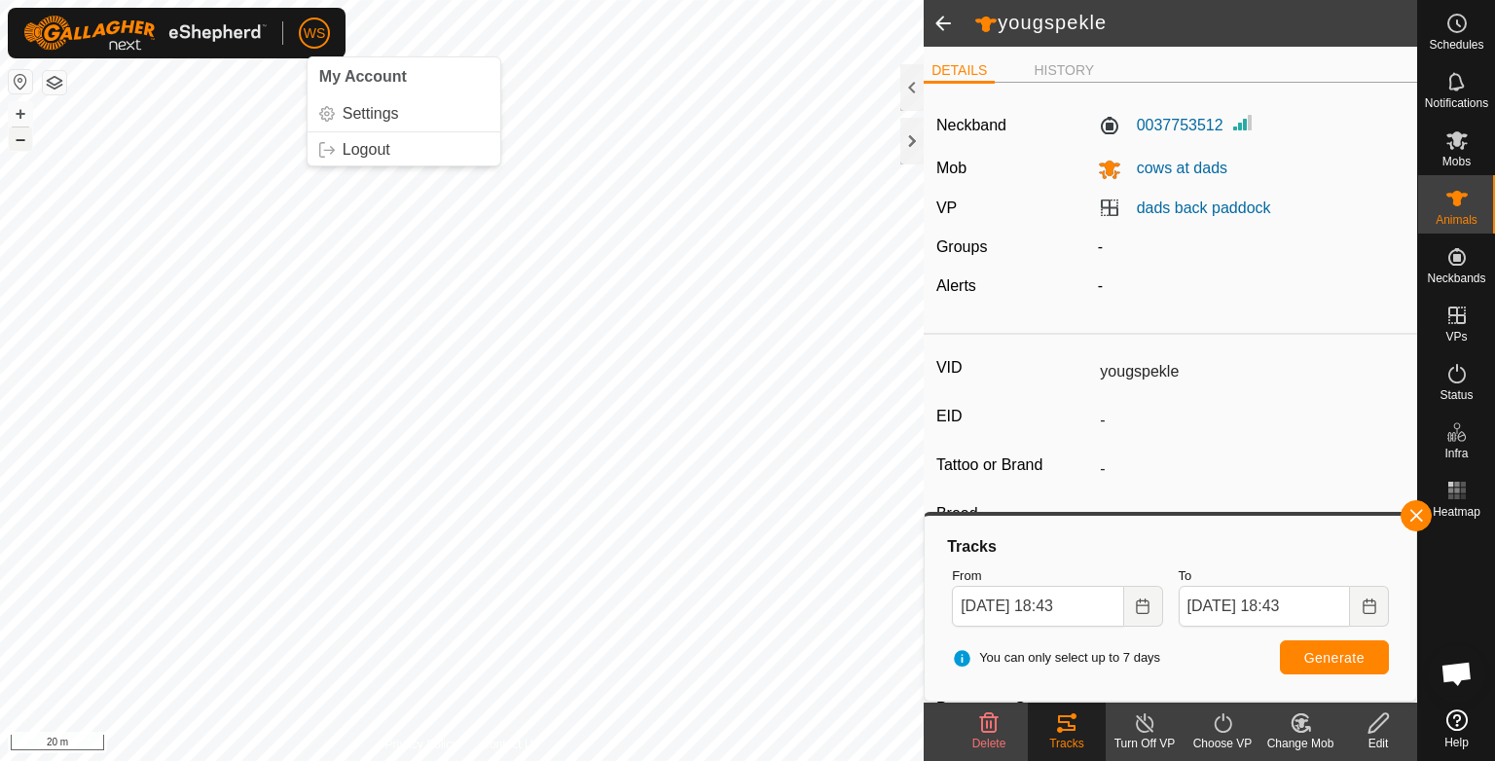
click at [21, 145] on button "–" at bounding box center [20, 139] width 23 height 23
click at [1447, 30] on icon at bounding box center [1457, 23] width 23 height 23
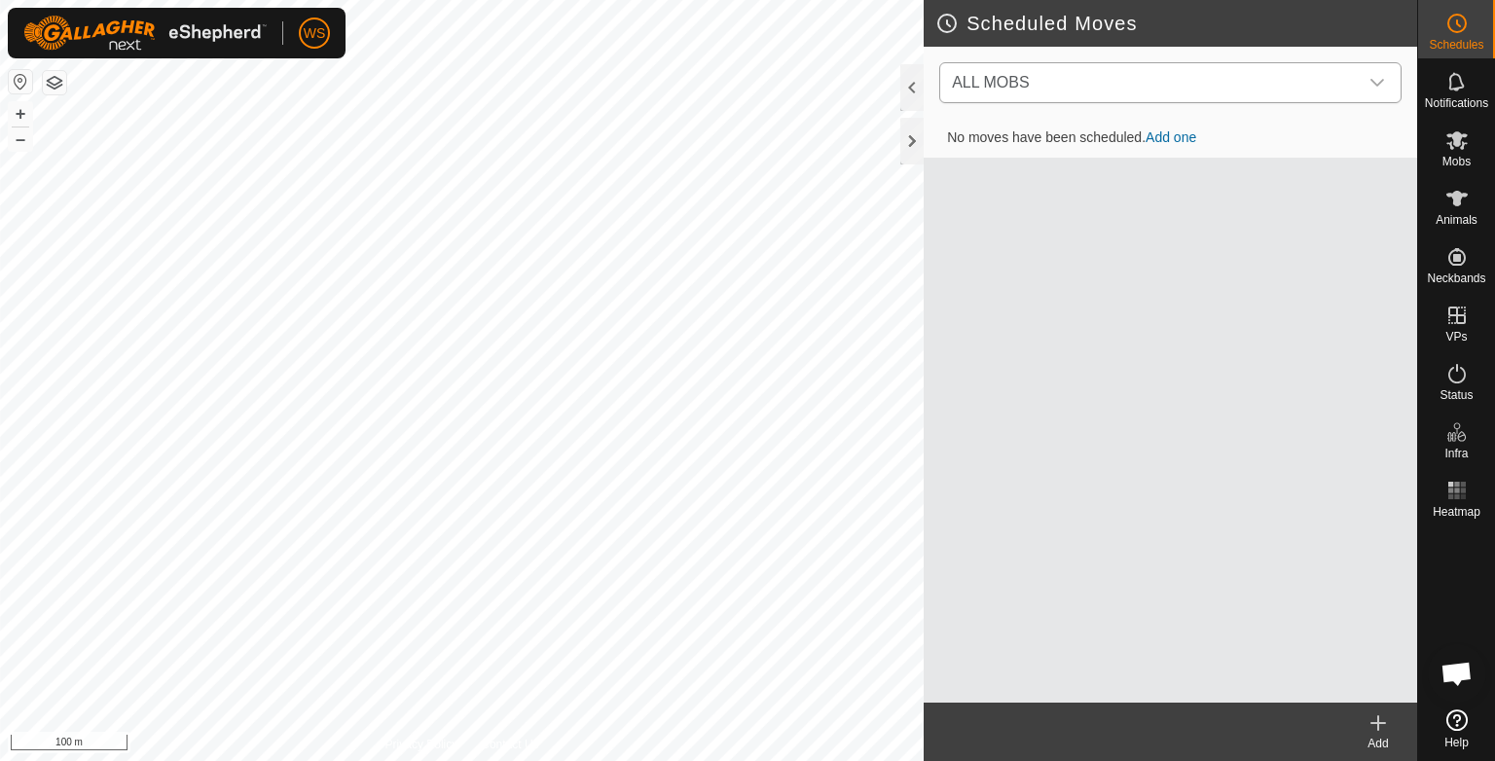
click at [1268, 68] on span "ALL MOBS" at bounding box center [1151, 82] width 414 height 39
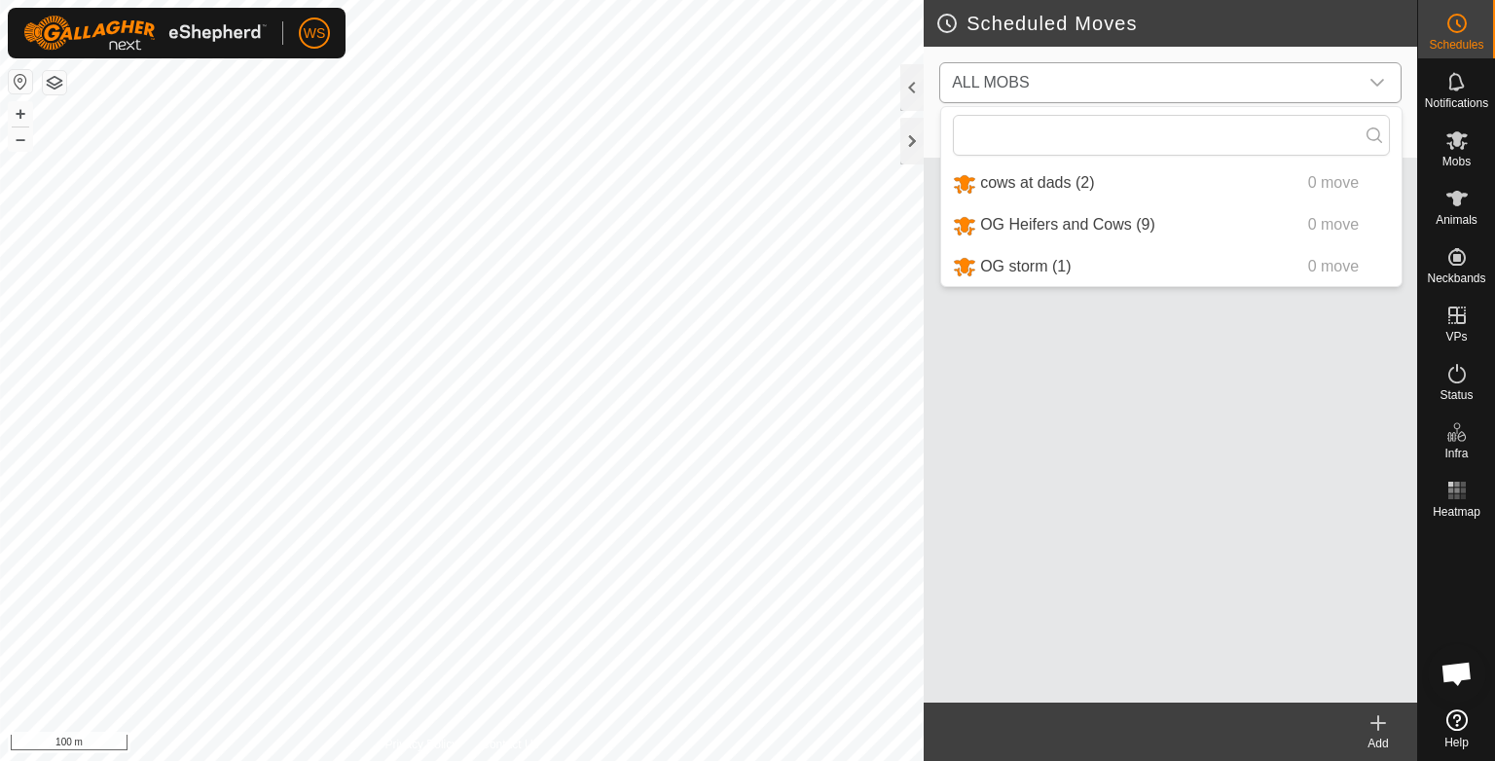
click at [1050, 174] on li "cows at dads (2) 0 move" at bounding box center [1171, 184] width 460 height 40
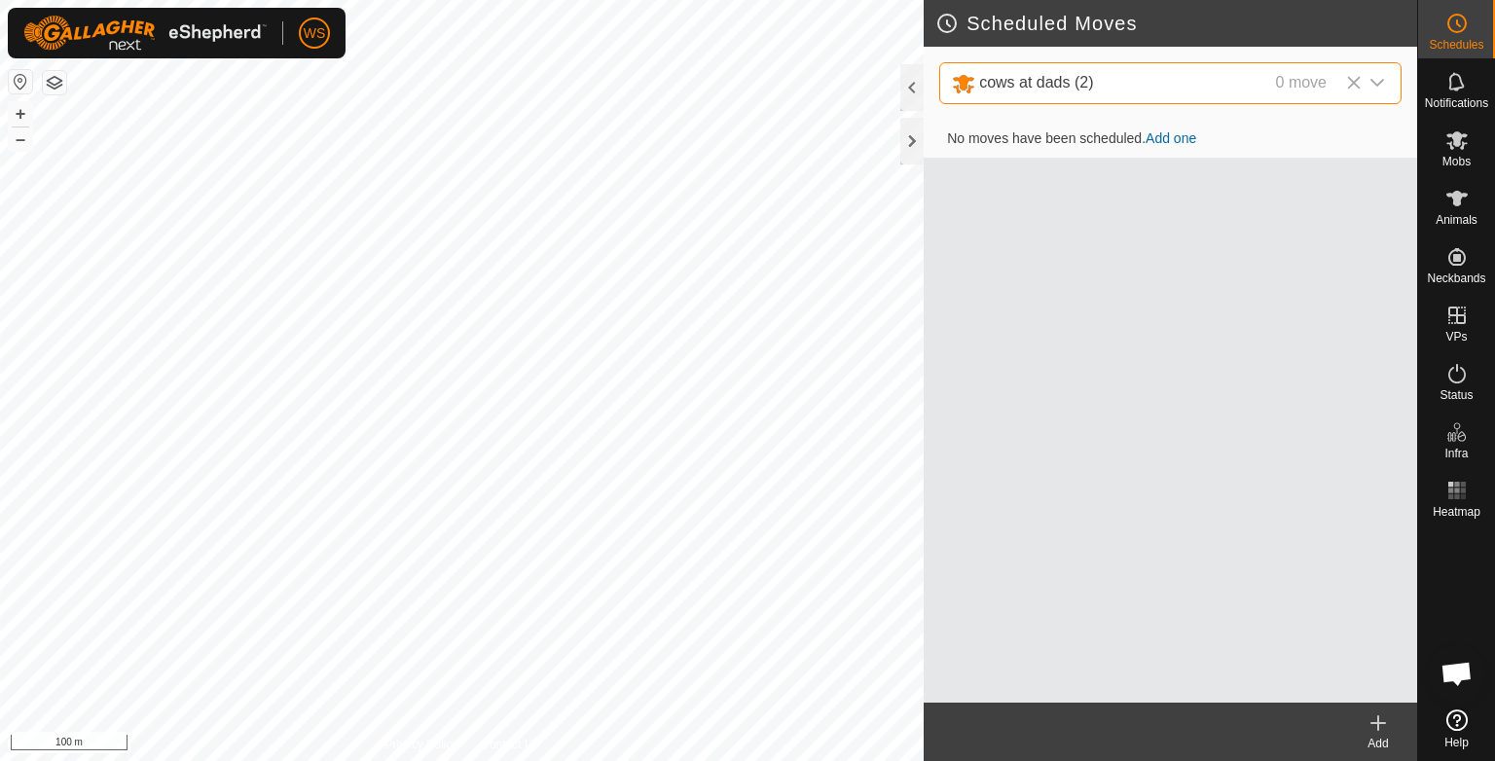
click at [1175, 138] on link "Add one" at bounding box center [1171, 138] width 51 height 16
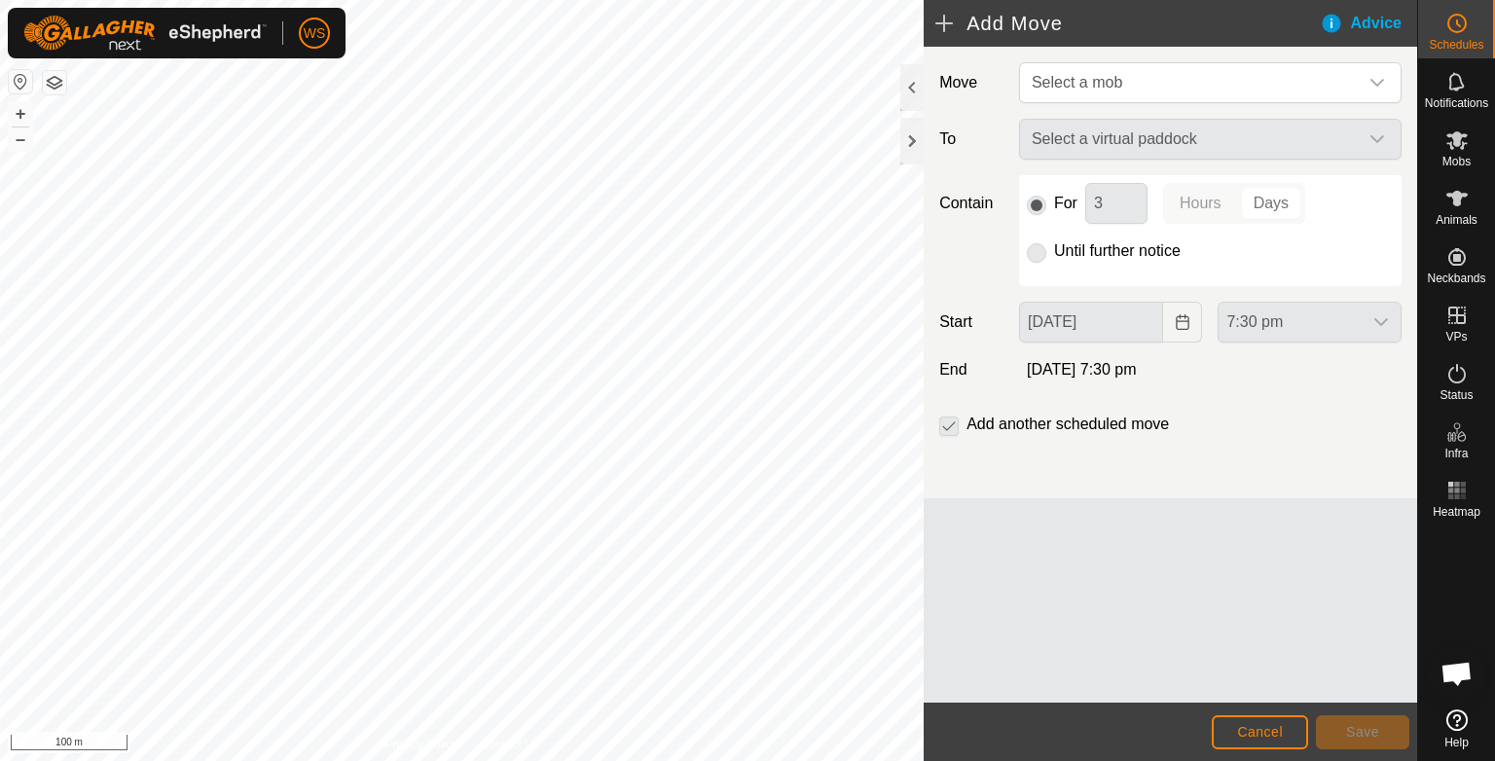
click at [1382, 134] on div "Select a virtual paddock" at bounding box center [1210, 139] width 398 height 41
click at [1348, 138] on div "Select a virtual paddock" at bounding box center [1210, 139] width 398 height 41
click at [1377, 82] on icon "dropdown trigger" at bounding box center [1378, 83] width 16 height 16
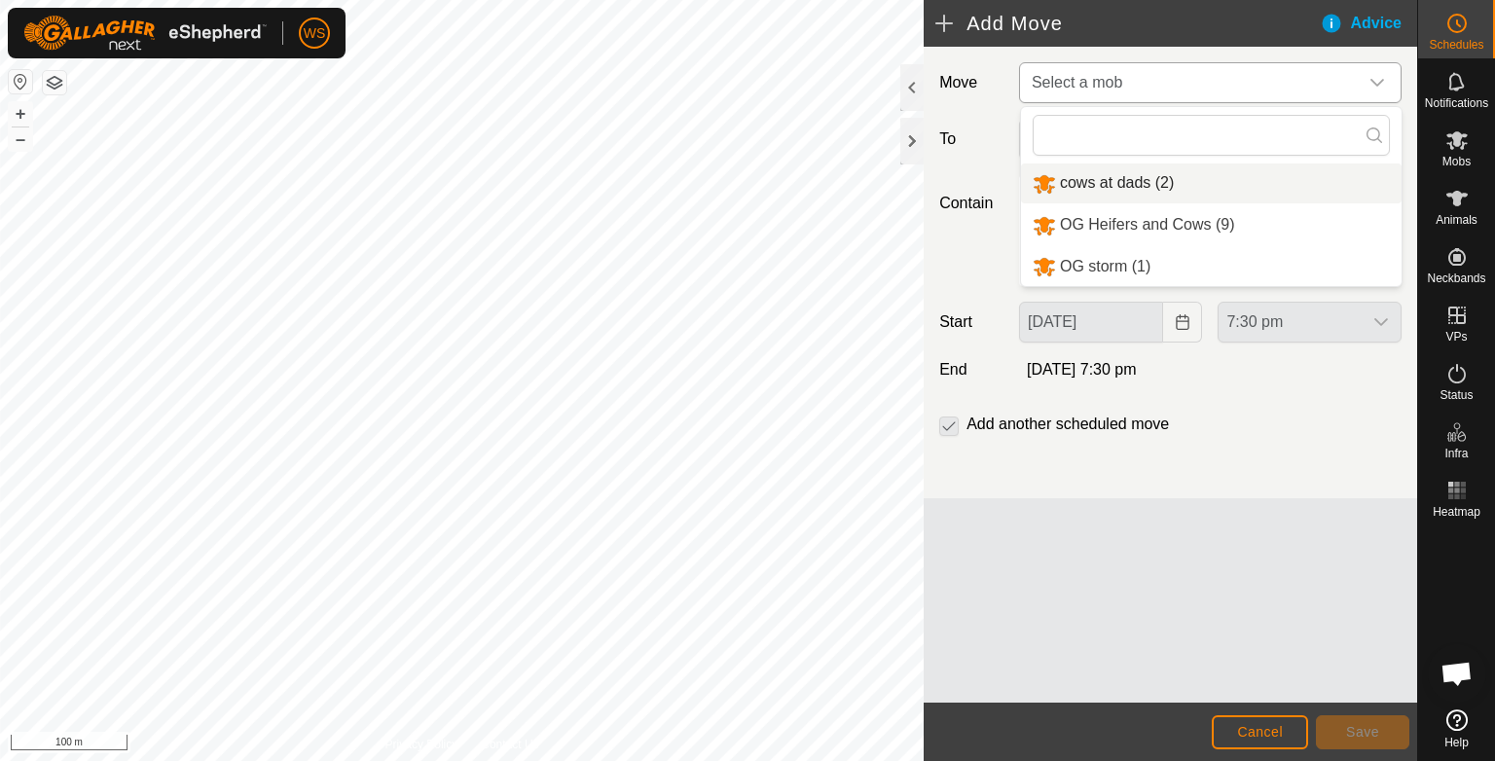
click at [1188, 186] on li "cows at dads (2)" at bounding box center [1211, 184] width 381 height 40
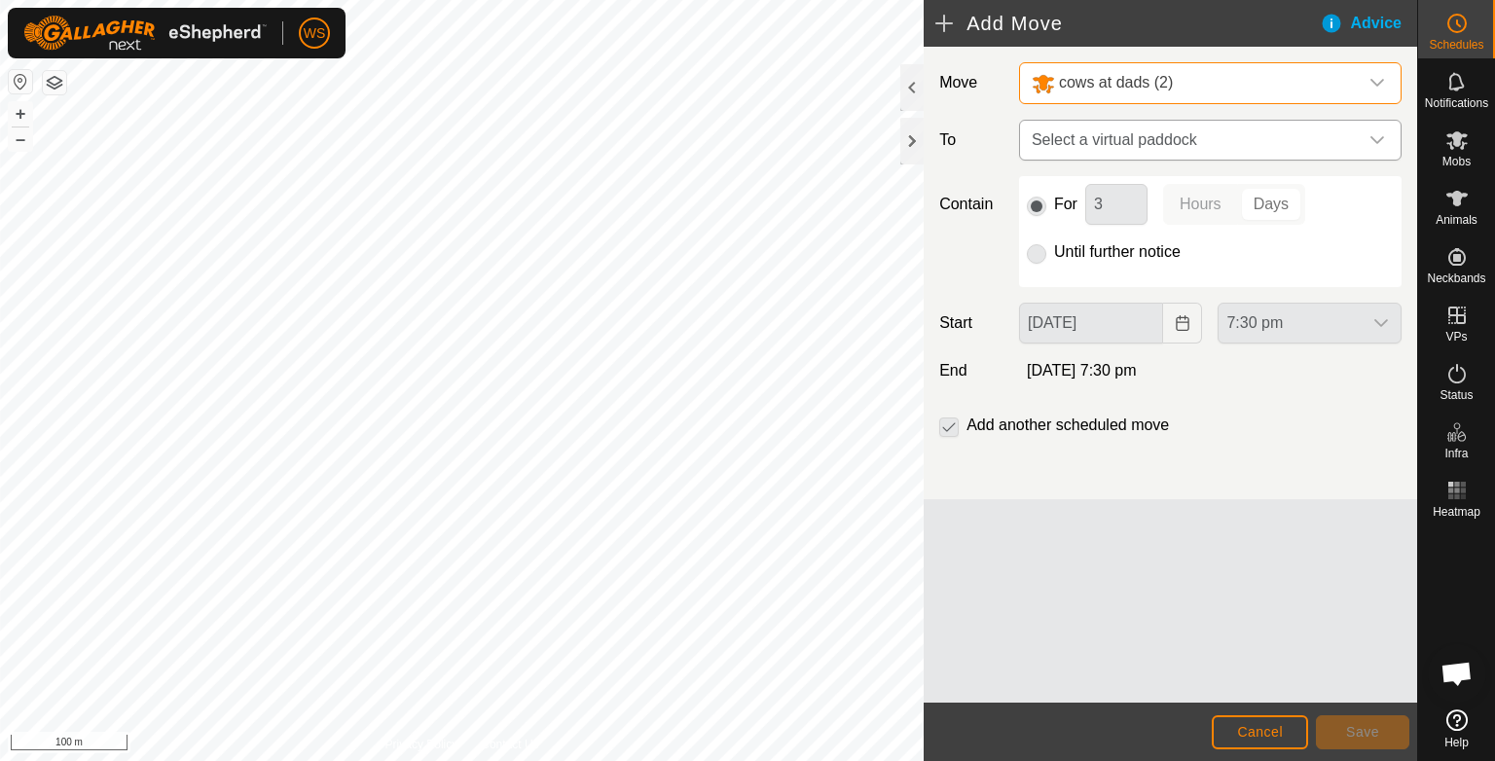
click at [1284, 134] on span "Select a virtual paddock" at bounding box center [1191, 140] width 334 height 39
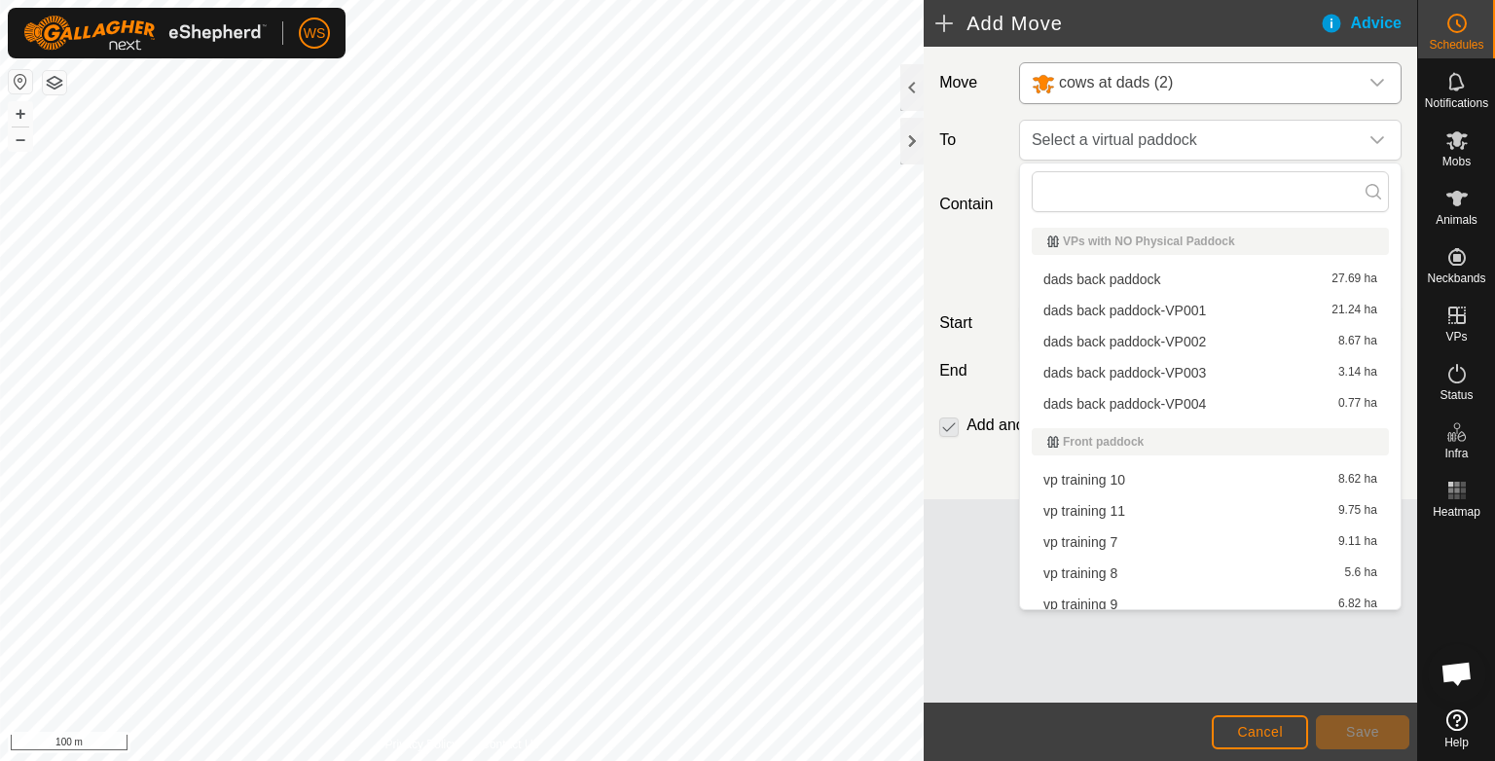
click at [1188, 305] on li "dads back paddock-VP001 21.24 ha" at bounding box center [1210, 310] width 357 height 29
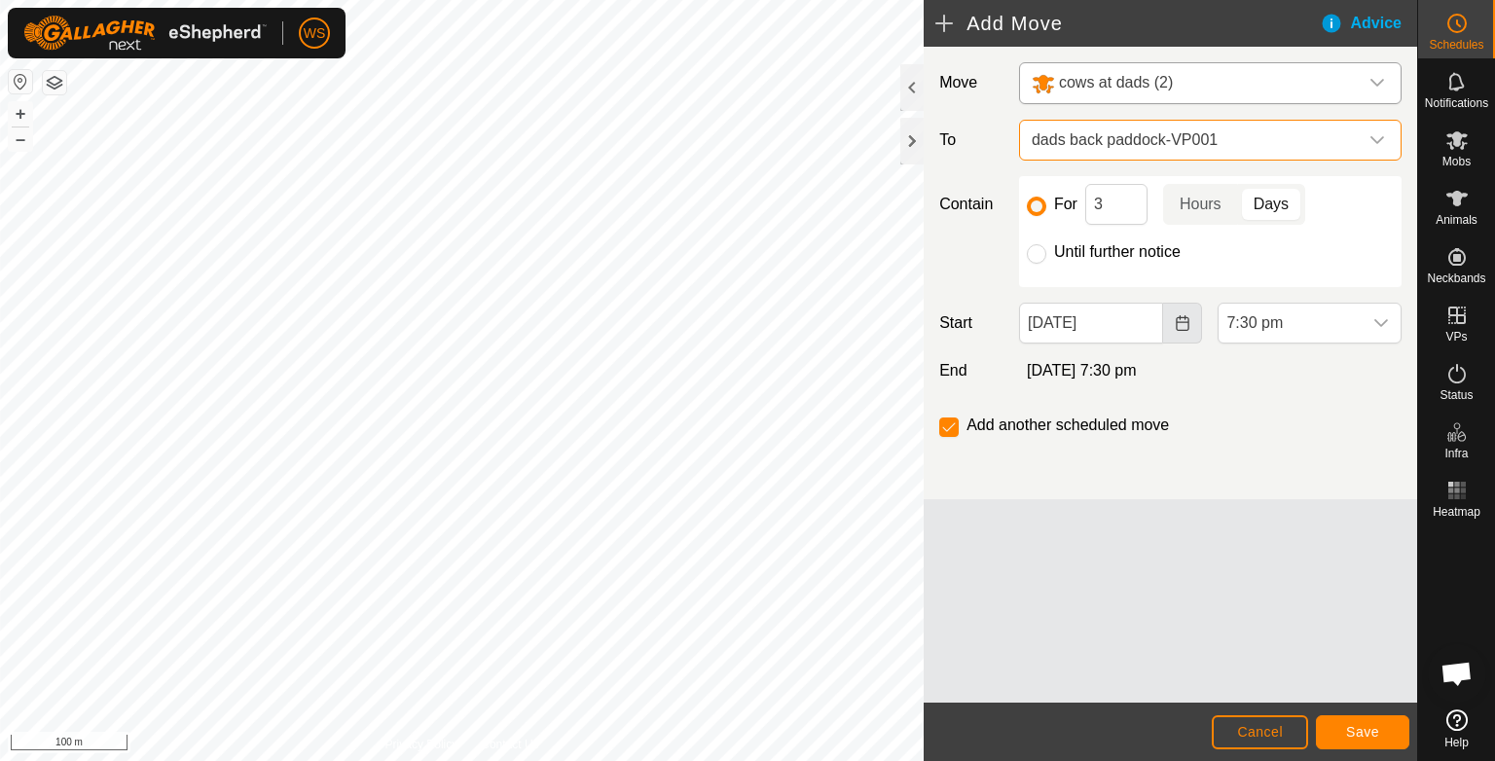
click at [1169, 327] on button "Choose Date" at bounding box center [1182, 323] width 39 height 41
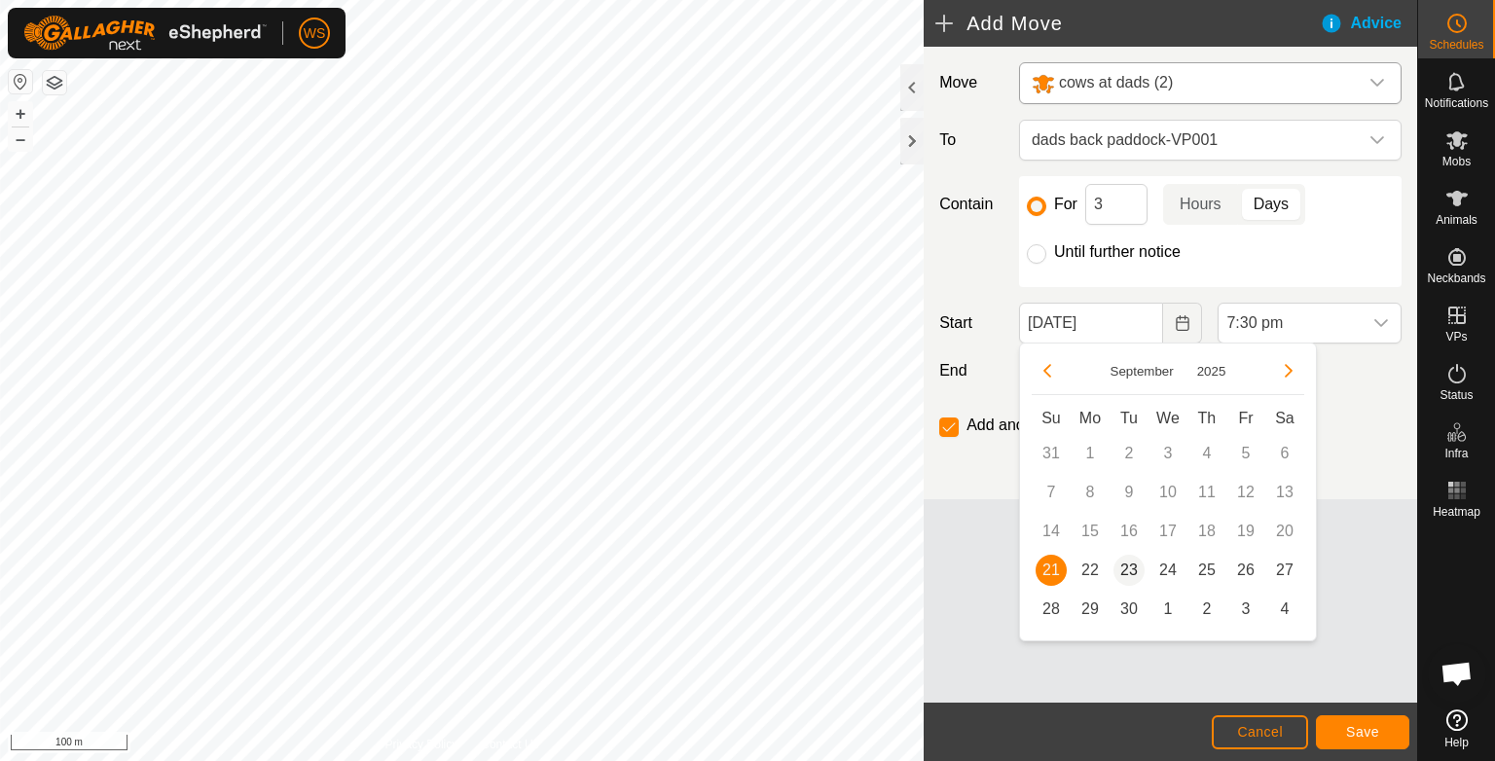
click at [1134, 572] on span "23" at bounding box center [1129, 570] width 31 height 31
type input "[DATE]"
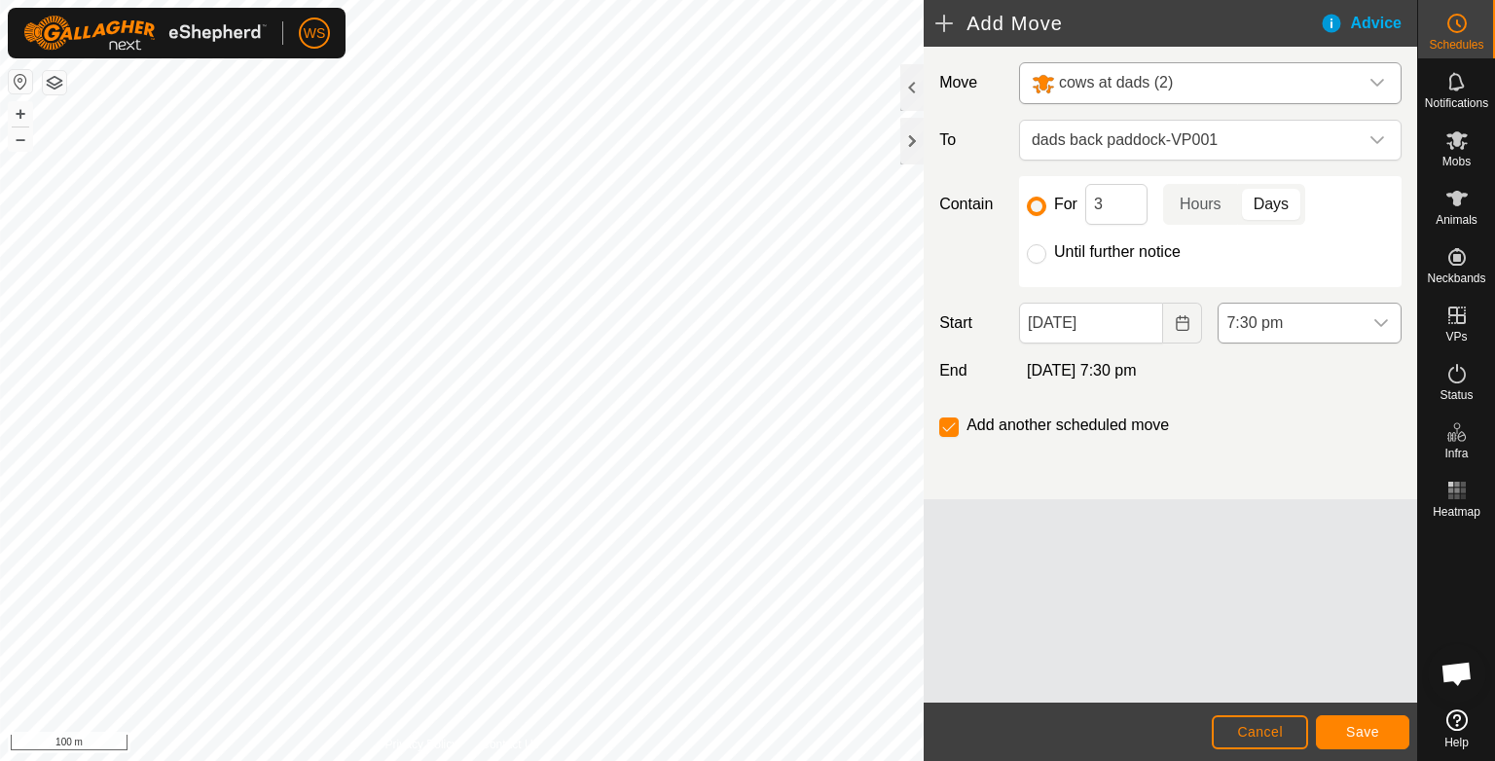
click at [1372, 318] on div "dropdown trigger" at bounding box center [1381, 323] width 39 height 39
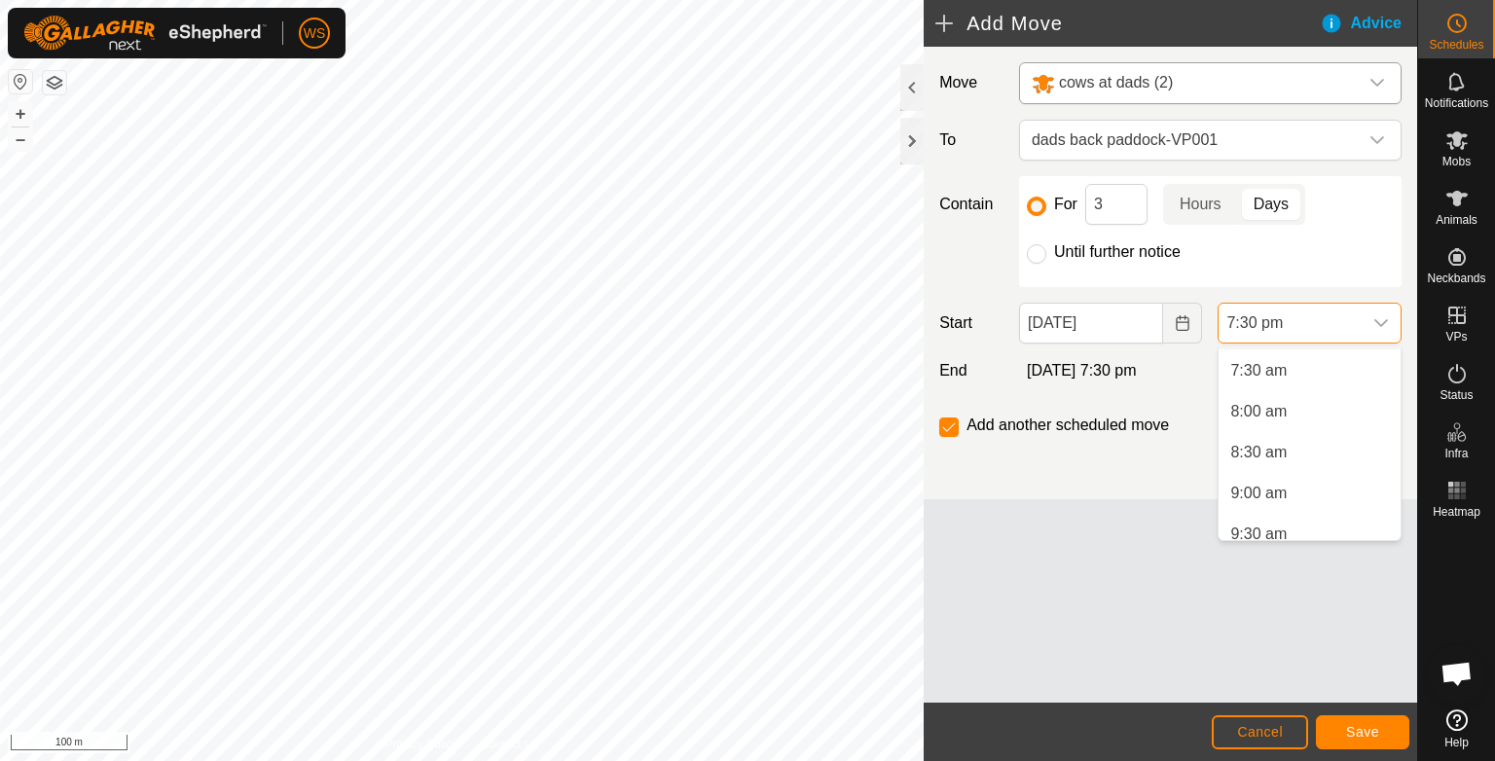
scroll to position [610, 0]
click at [1263, 449] on li "8:30 am" at bounding box center [1310, 449] width 182 height 39
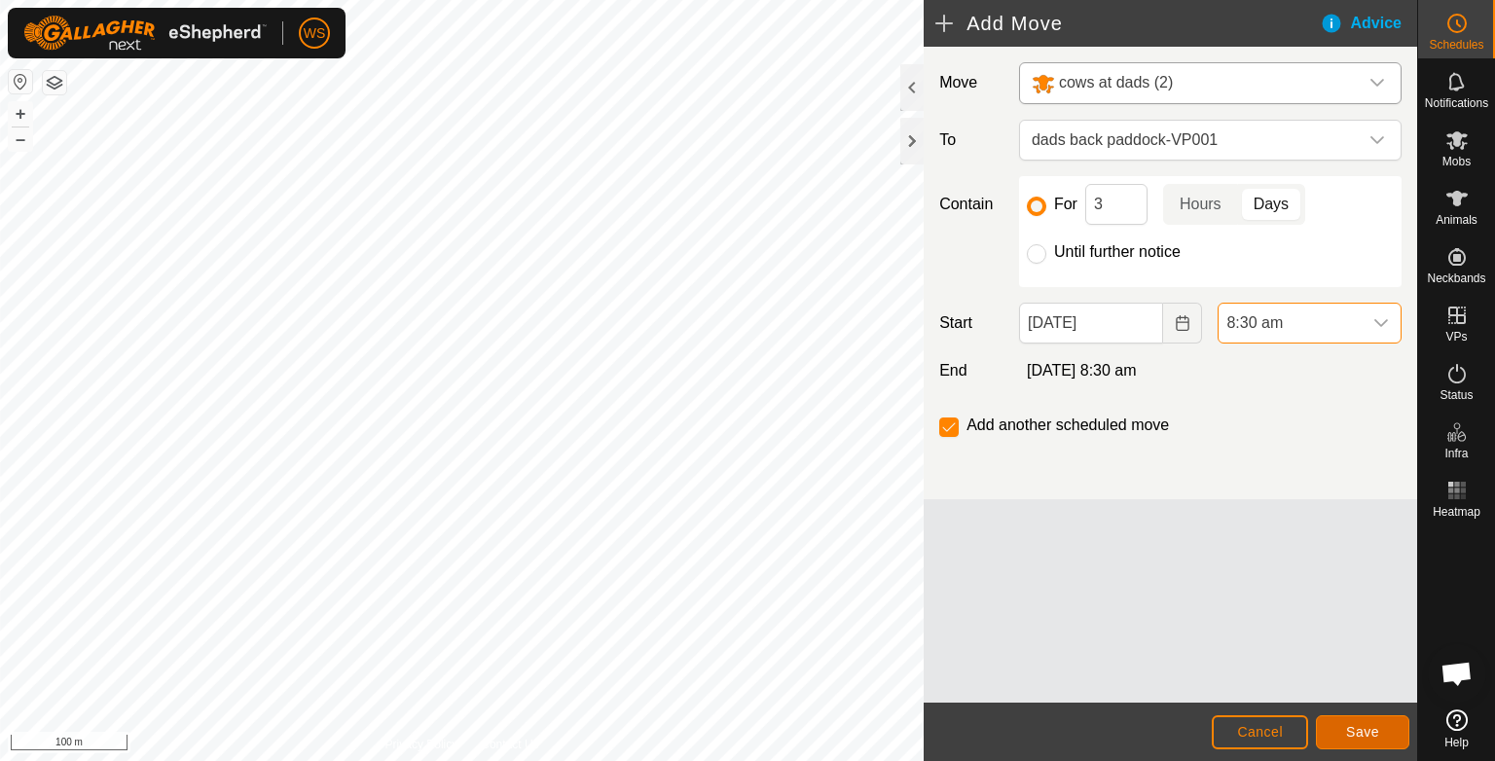
click at [1363, 727] on span "Save" at bounding box center [1362, 732] width 33 height 16
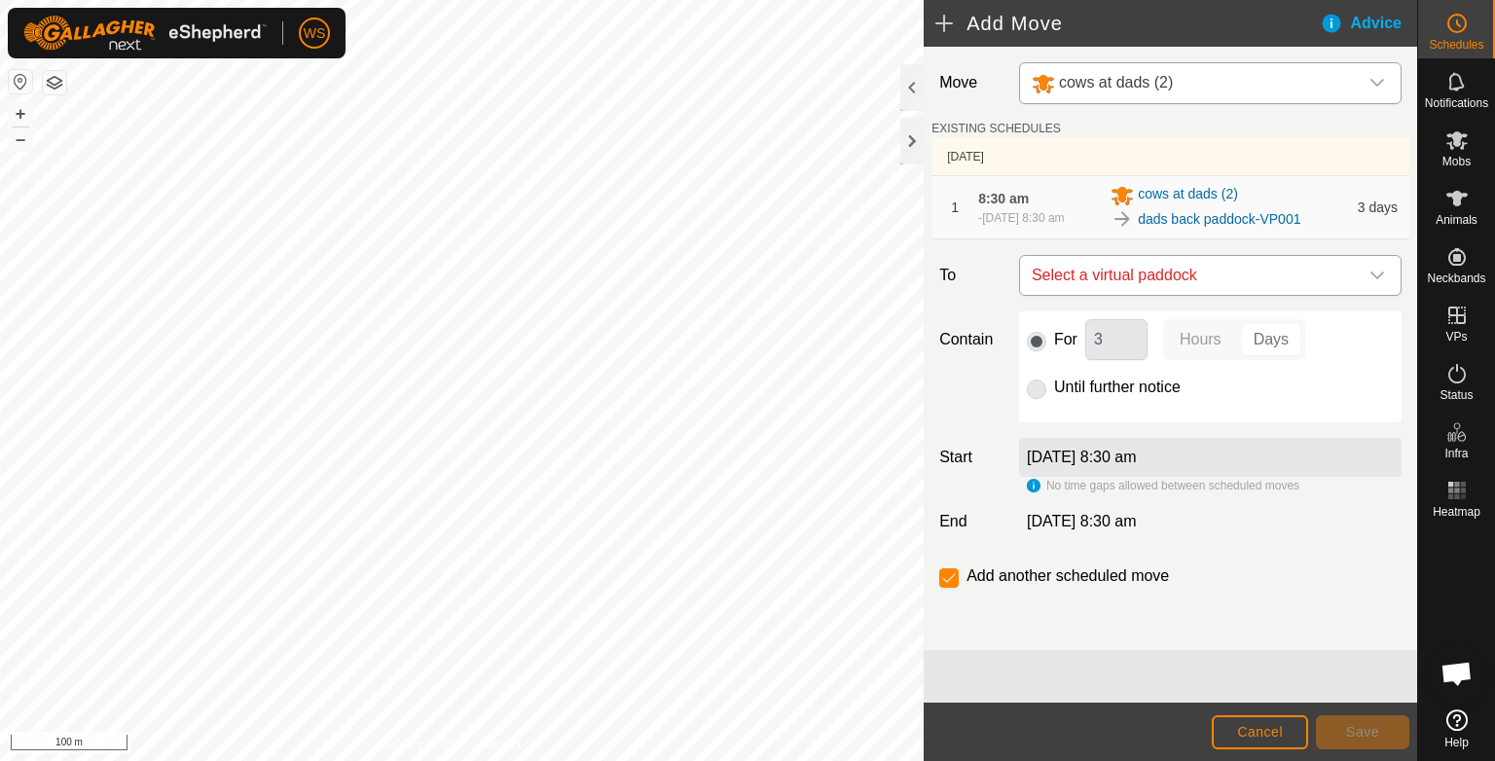
click at [1234, 276] on span "Select a virtual paddock" at bounding box center [1191, 275] width 334 height 39
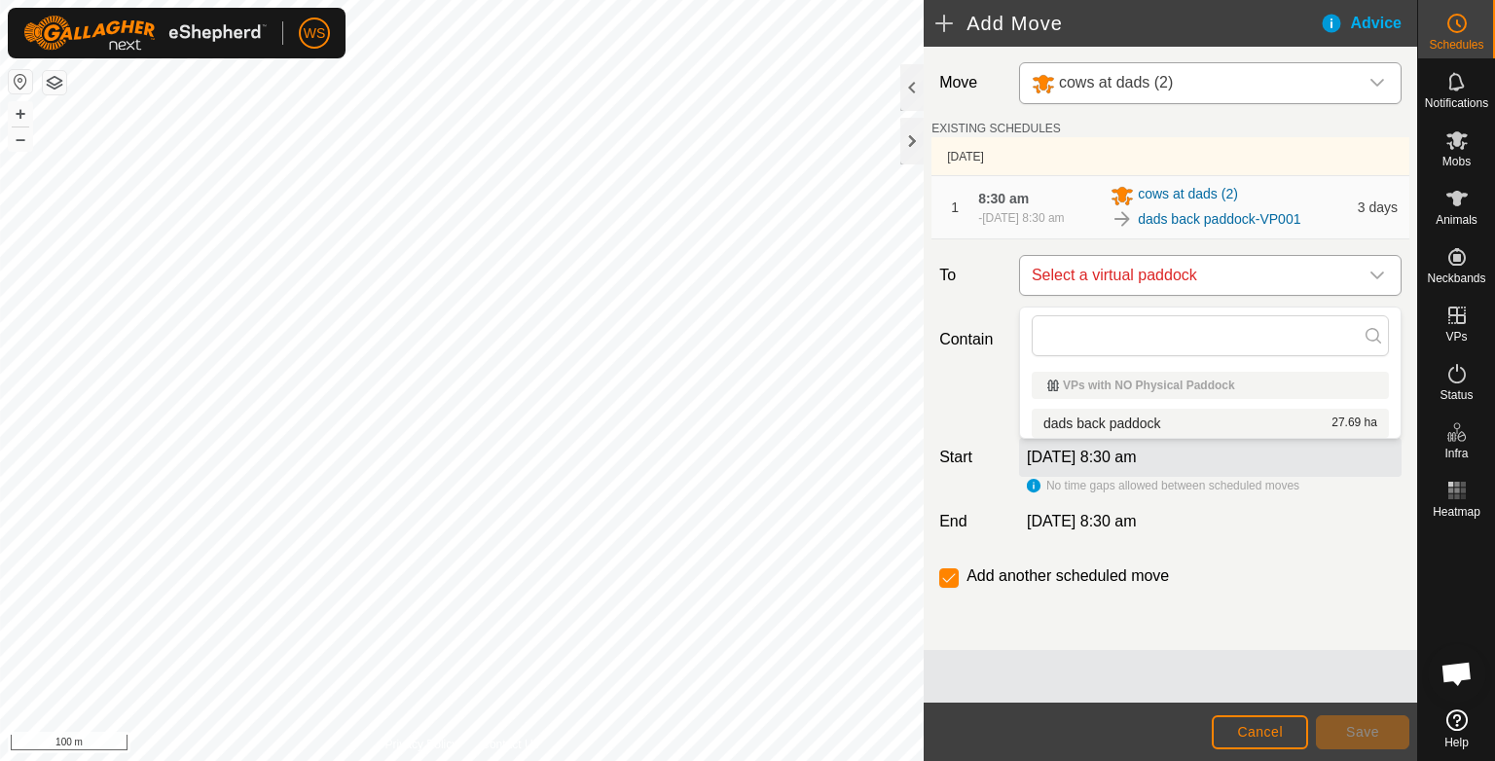
click at [1379, 282] on icon "dropdown trigger" at bounding box center [1378, 276] width 16 height 16
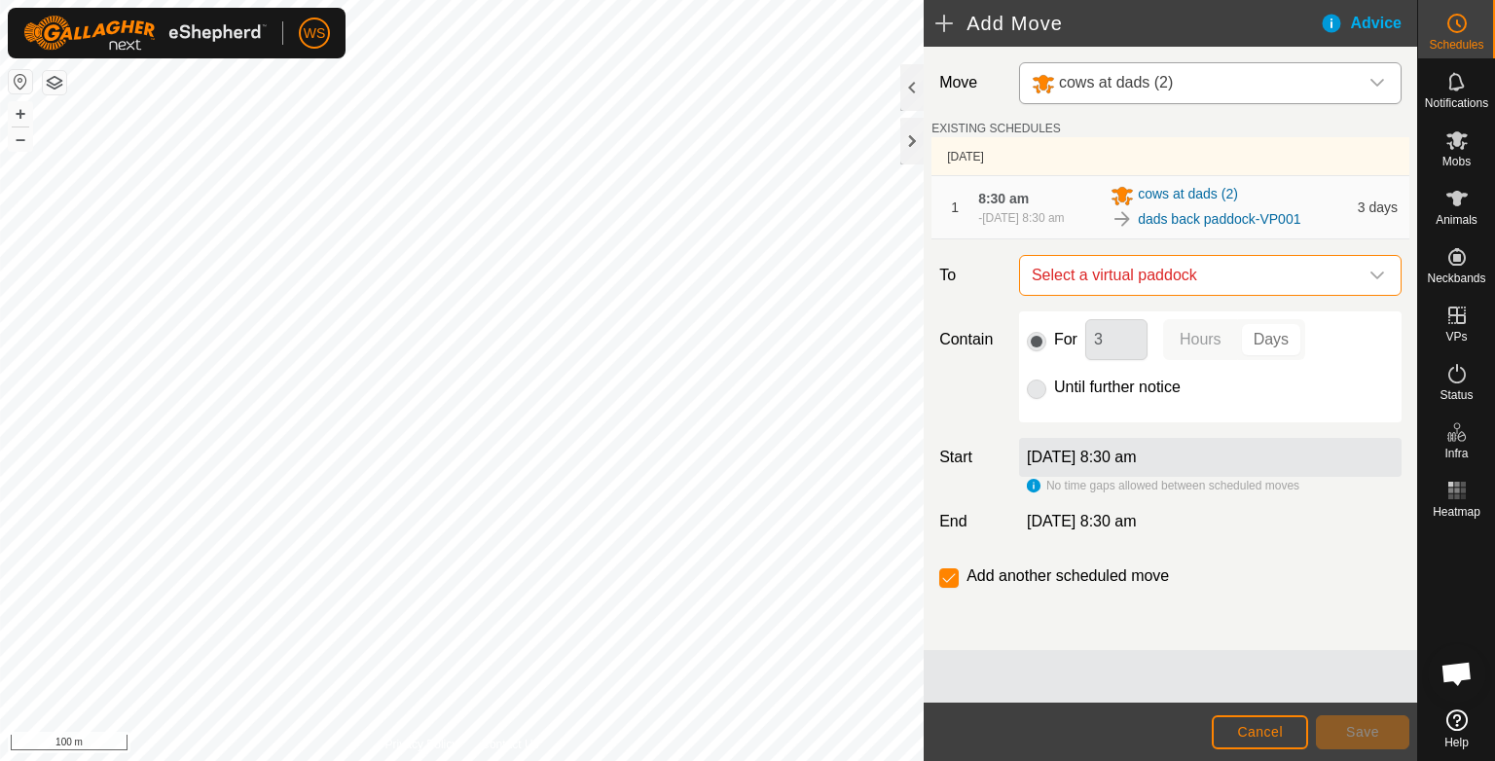
click at [1377, 278] on icon "dropdown trigger" at bounding box center [1378, 276] width 16 height 16
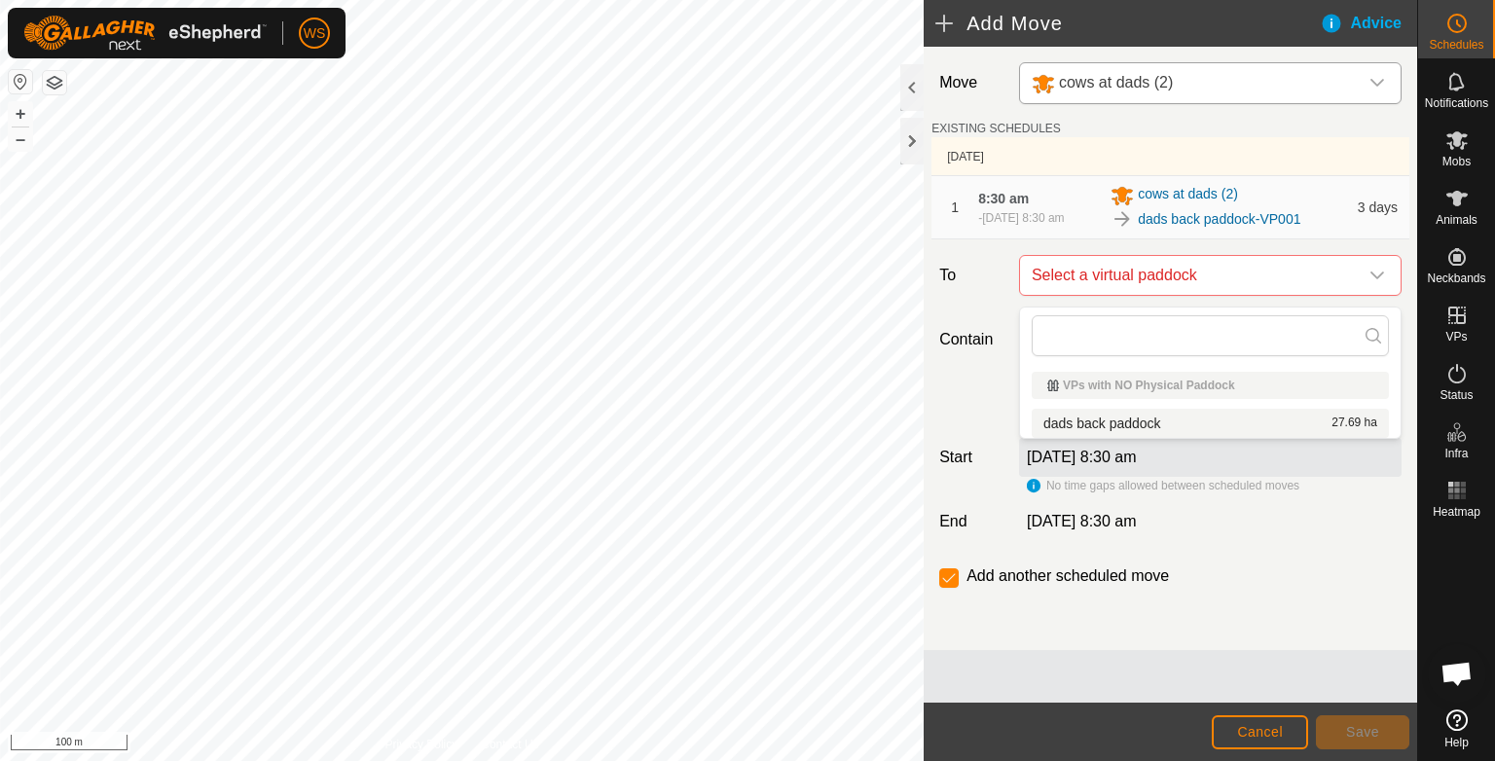
click at [1165, 420] on li "dads back paddock 27.69 ha" at bounding box center [1210, 423] width 357 height 29
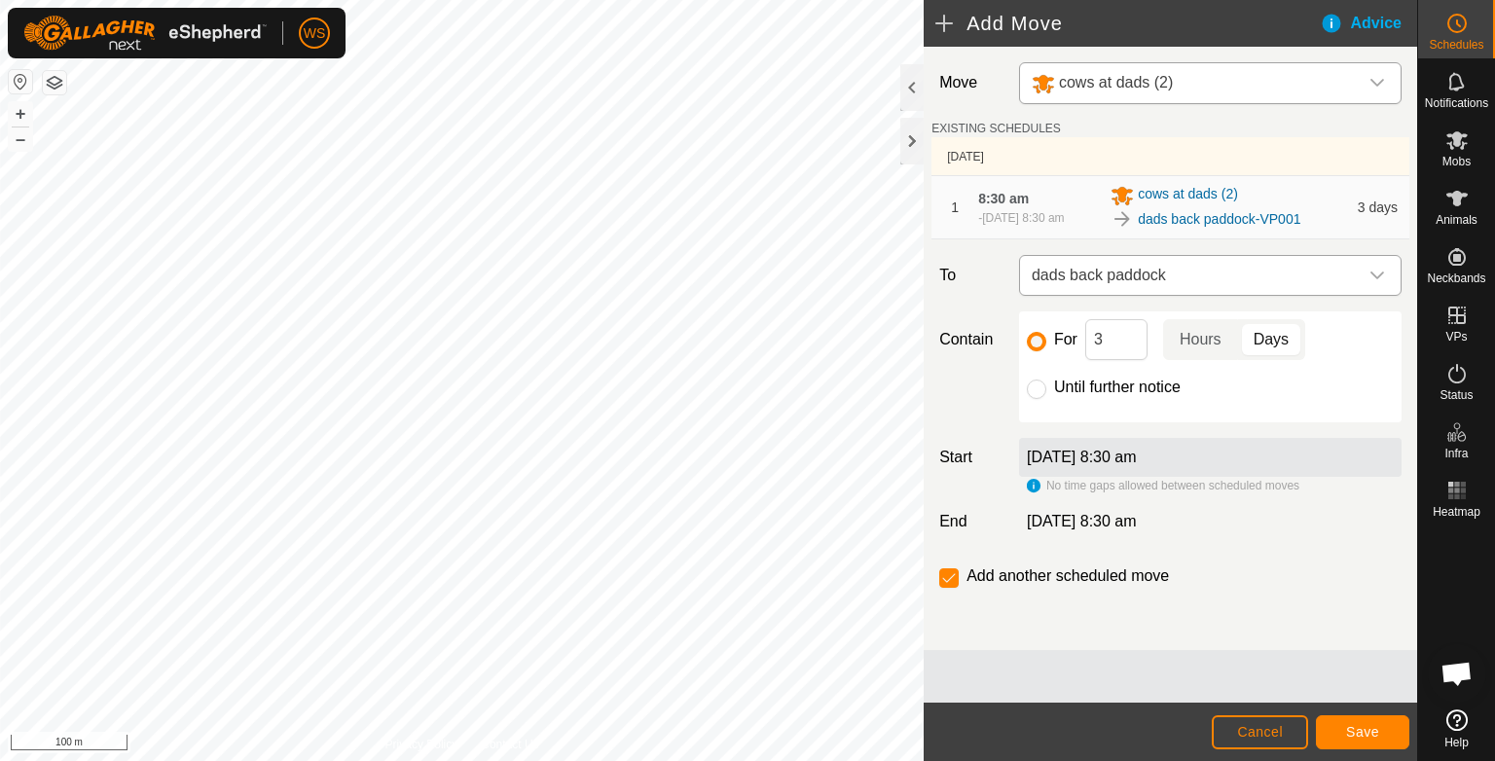
click at [1374, 278] on icon "dropdown trigger" at bounding box center [1378, 276] width 16 height 16
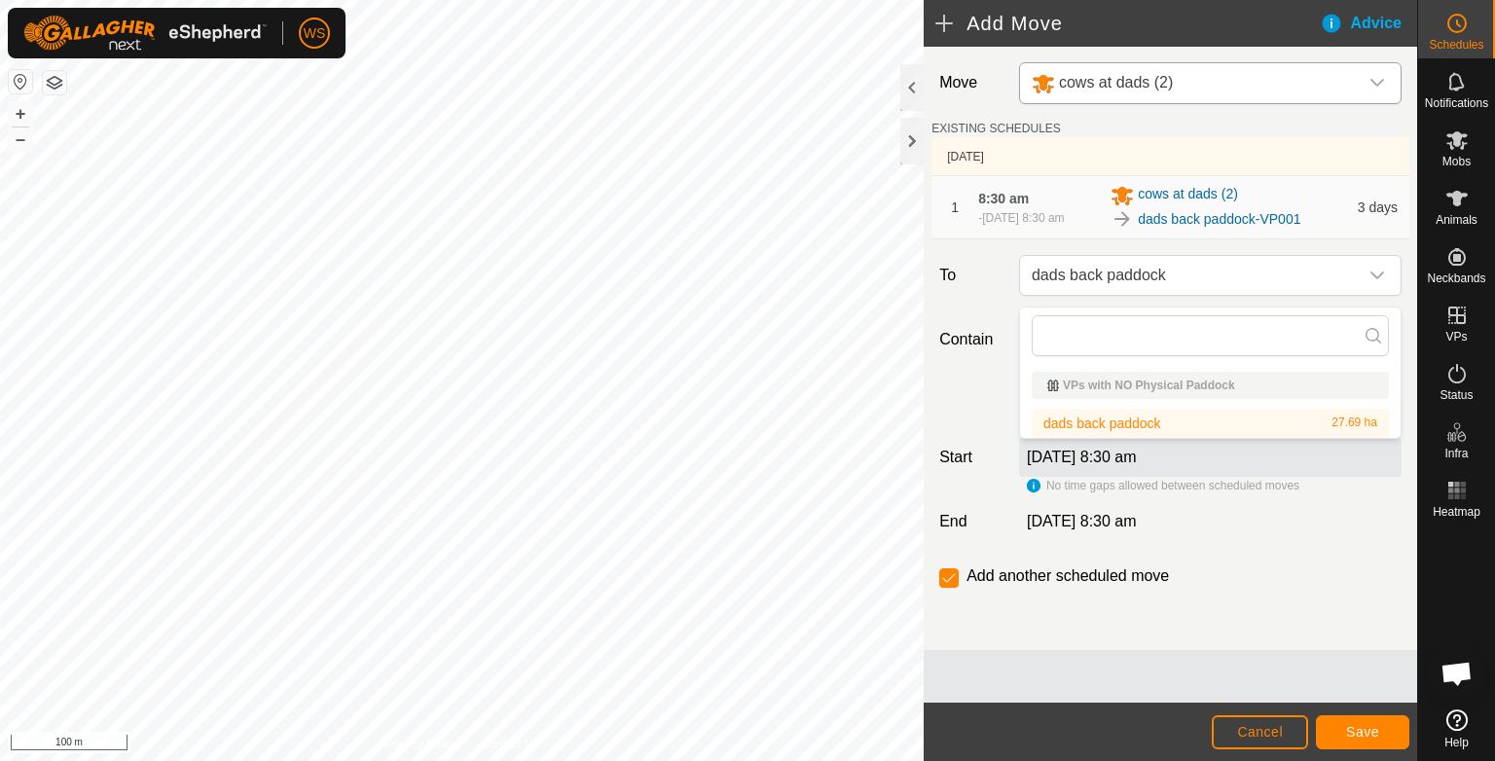
click at [1312, 422] on li "dads back paddock 27.69 ha" at bounding box center [1210, 423] width 357 height 29
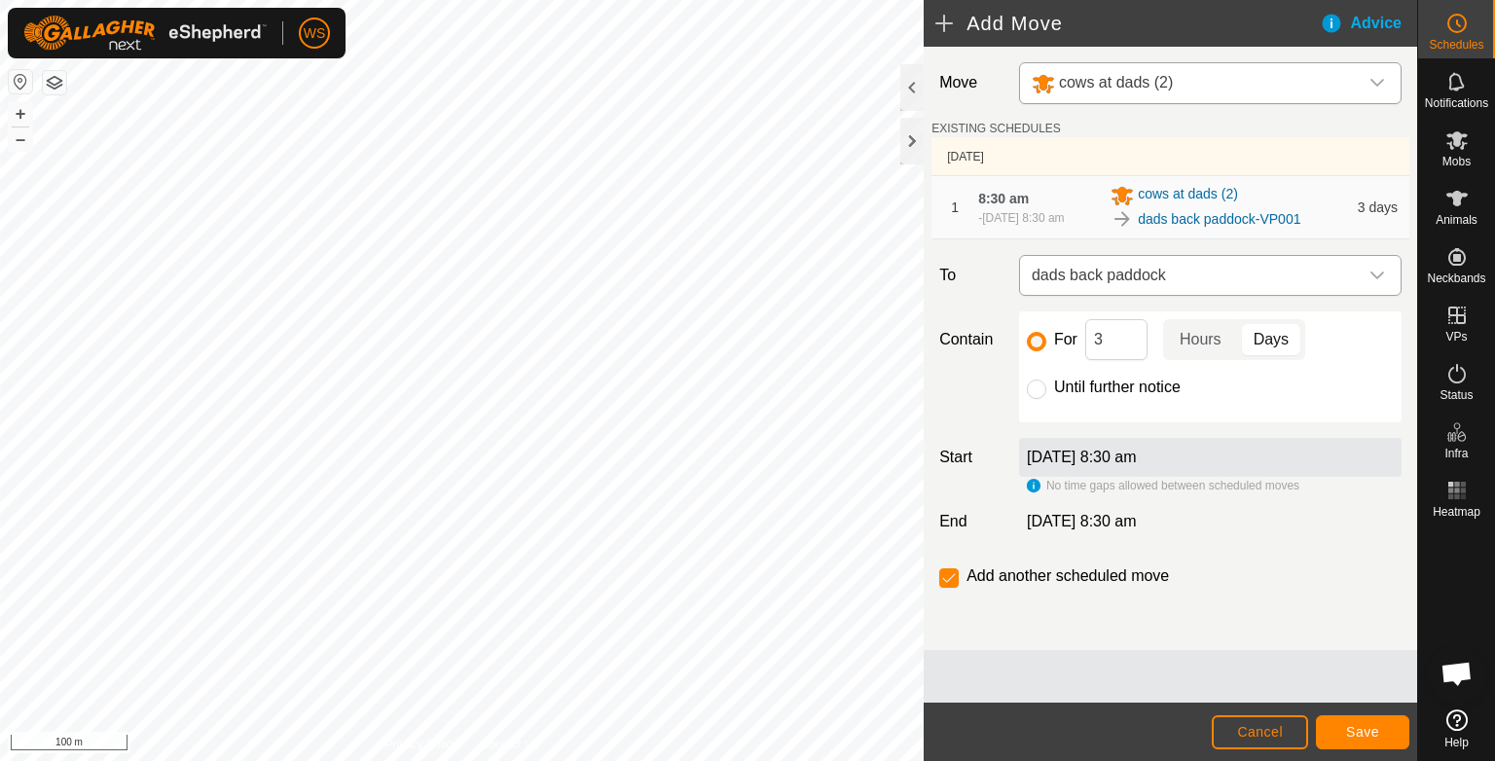
click at [1378, 278] on icon "dropdown trigger" at bounding box center [1378, 276] width 16 height 16
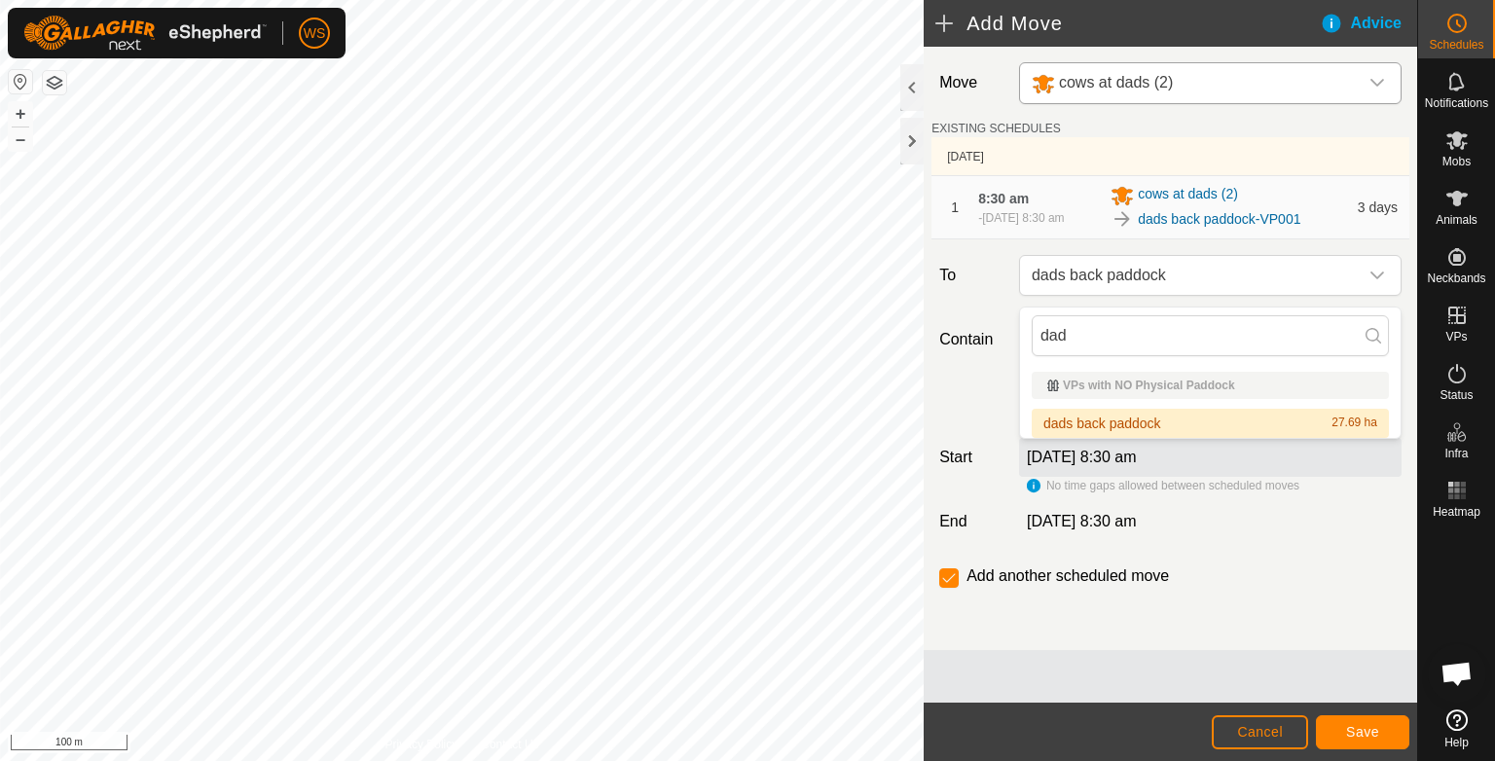
type input "dad"
click at [952, 579] on input "checkbox" at bounding box center [948, 578] width 19 height 19
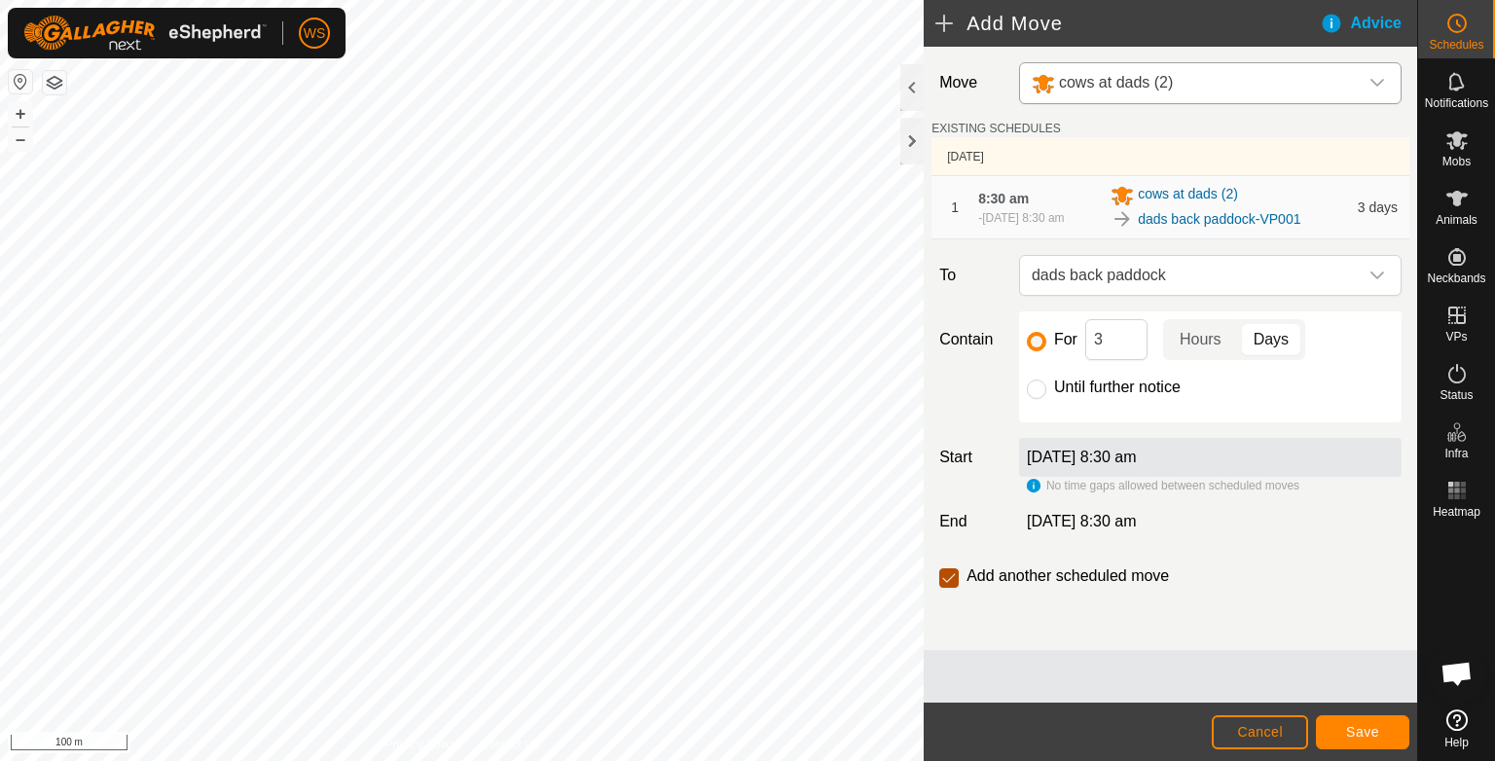
checkbox input "false"
click at [907, 84] on div at bounding box center [911, 87] width 23 height 47
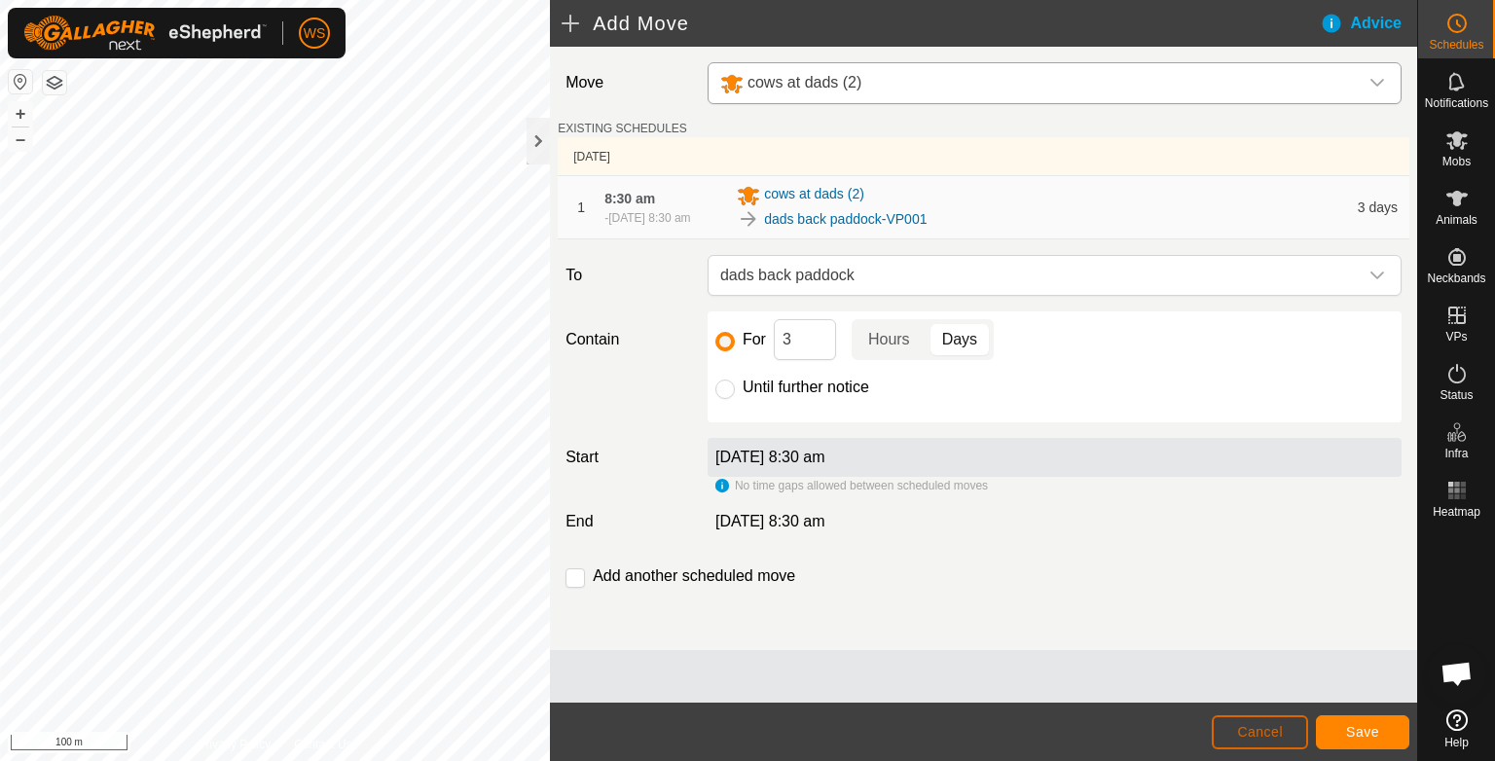
click at [1273, 733] on span "Cancel" at bounding box center [1260, 732] width 46 height 16
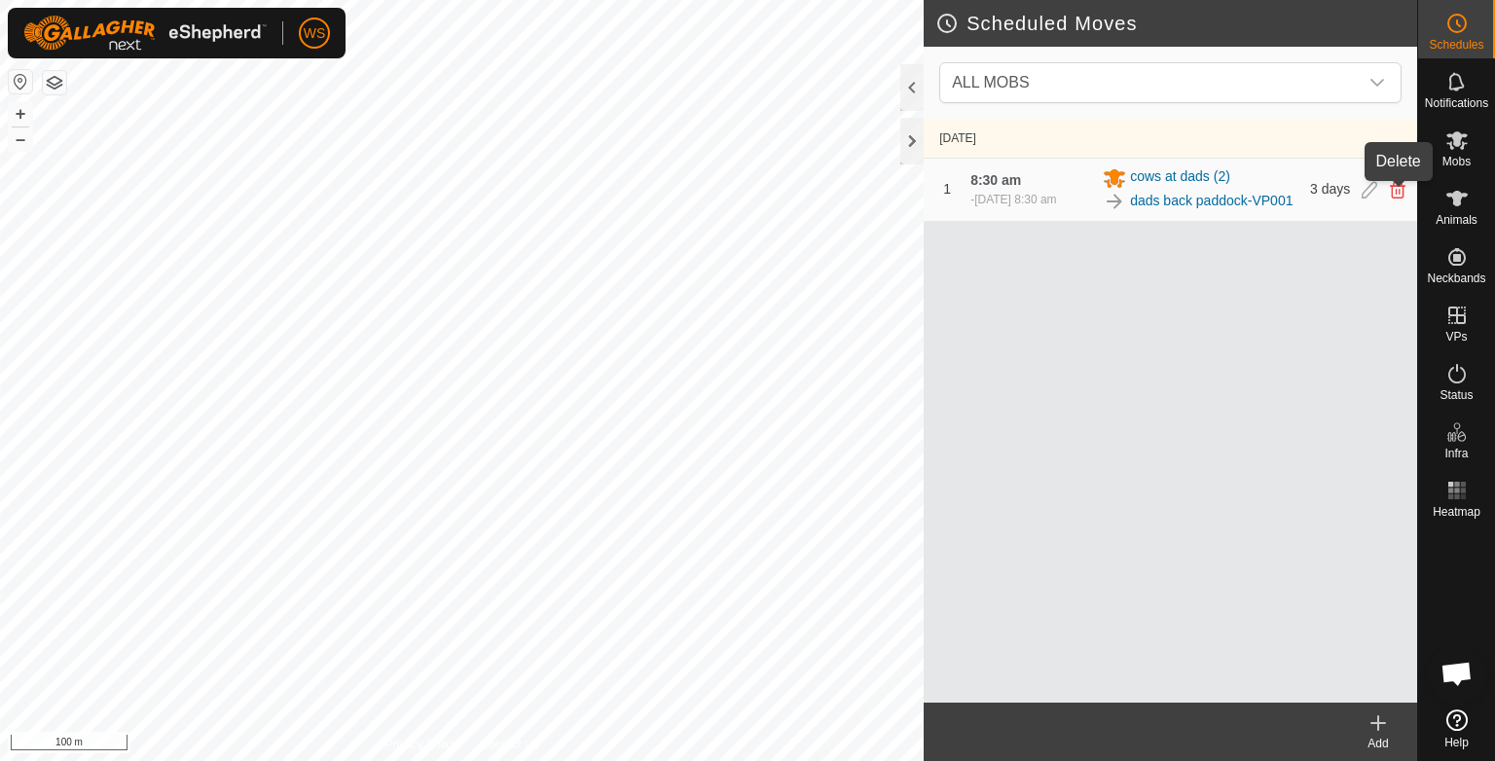
click at [1402, 196] on icon at bounding box center [1398, 190] width 16 height 18
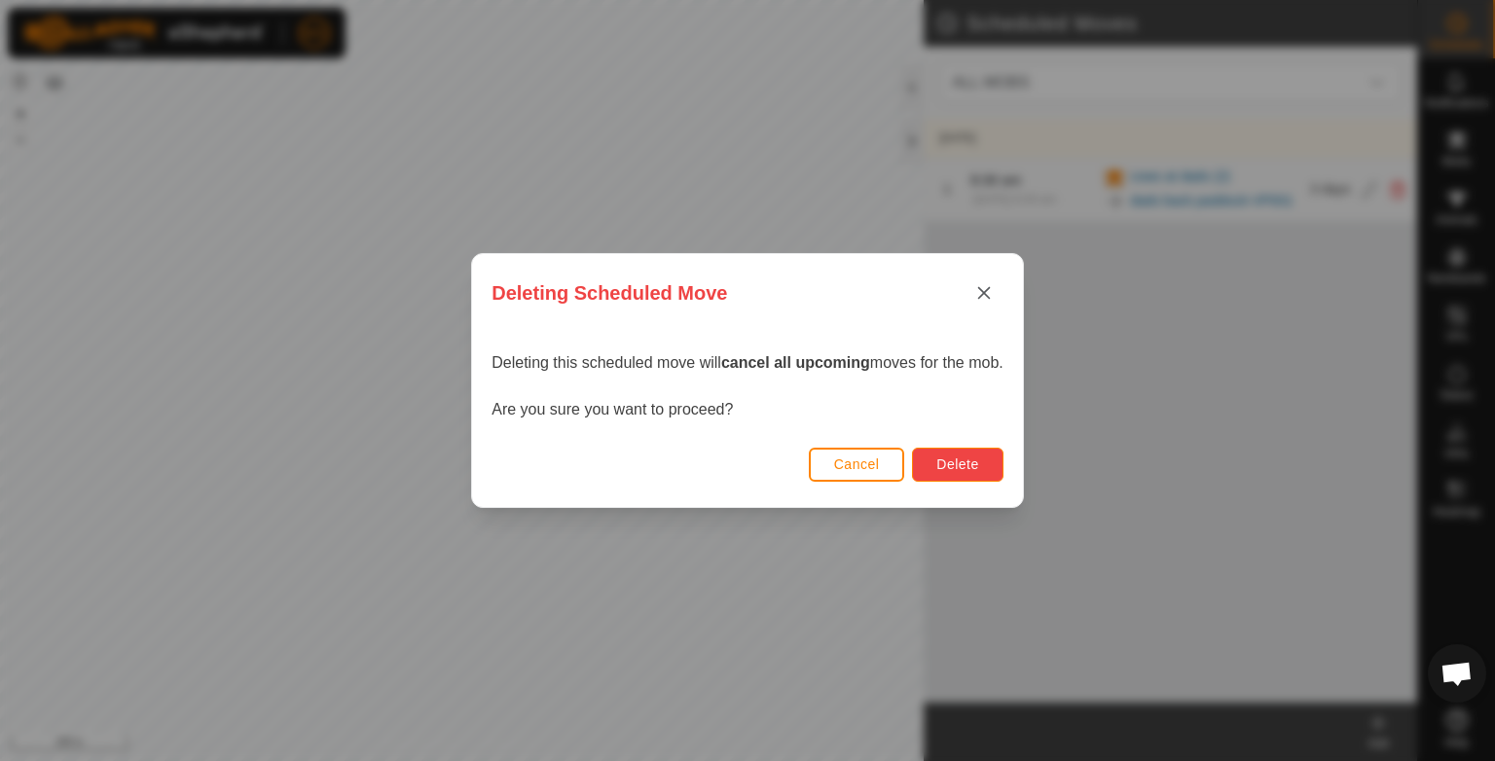
click at [947, 457] on span "Delete" at bounding box center [957, 465] width 42 height 16
